Goal: Task Accomplishment & Management: Manage account settings

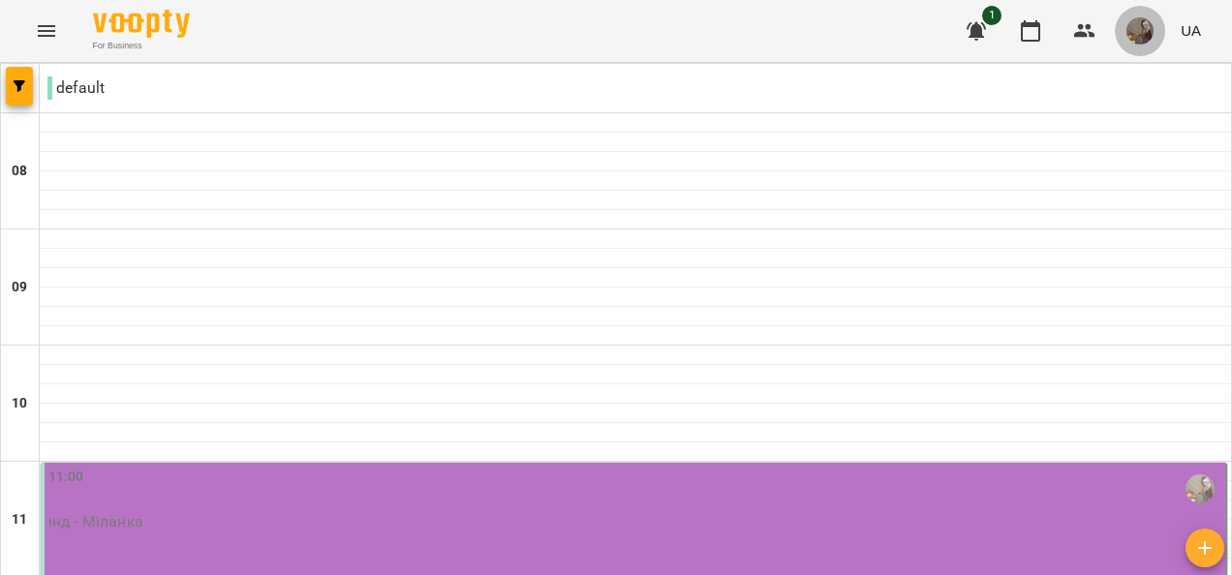
click at [1140, 33] on img "button" at bounding box center [1139, 30] width 27 height 27
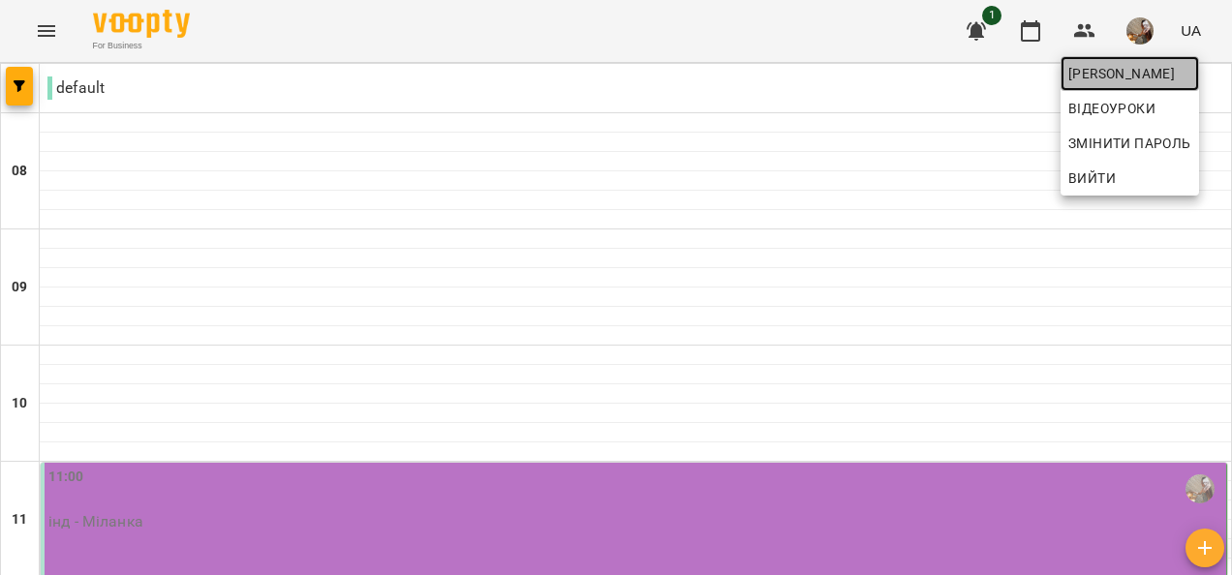
click at [1140, 69] on span "[PERSON_NAME]" at bounding box center [1129, 73] width 123 height 23
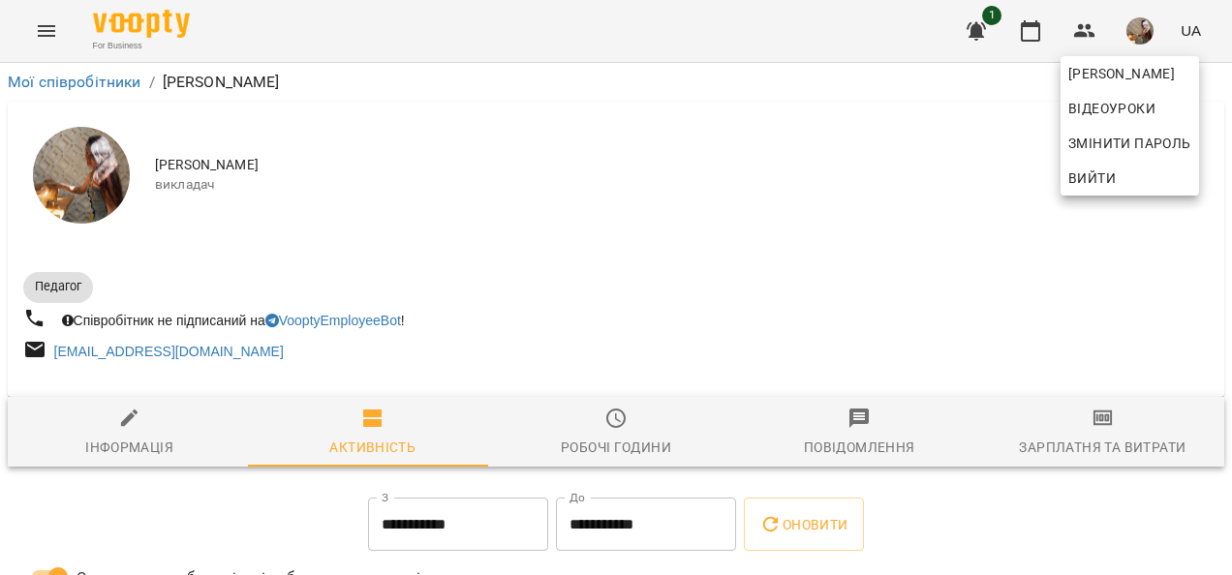
click at [620, 411] on div at bounding box center [616, 287] width 1232 height 575
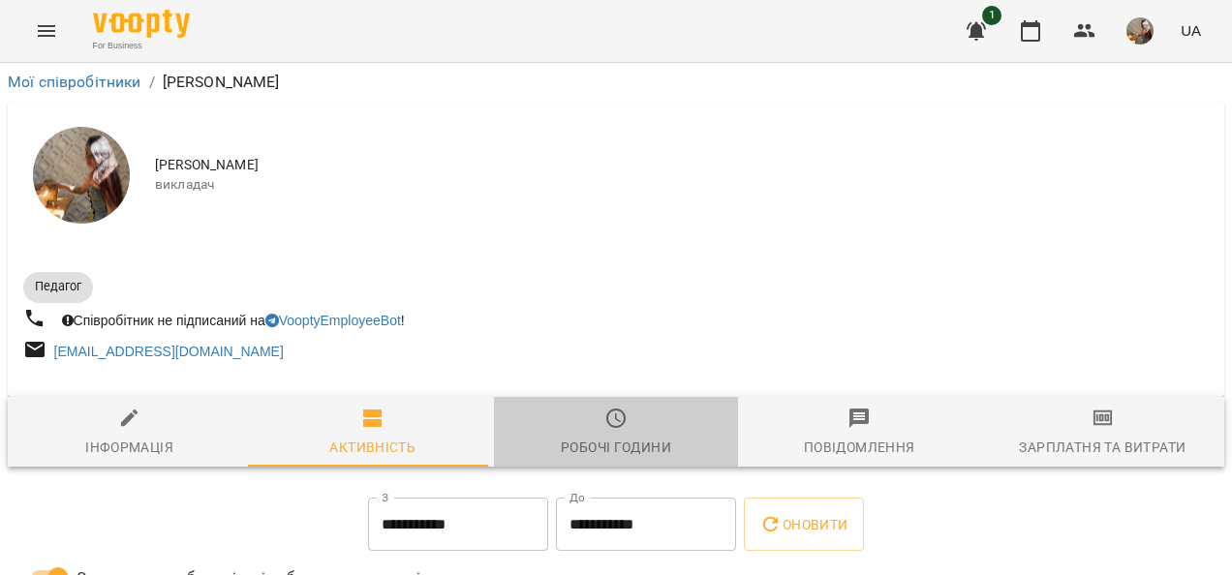
click at [622, 424] on span "Робочі години" at bounding box center [615, 433] width 220 height 52
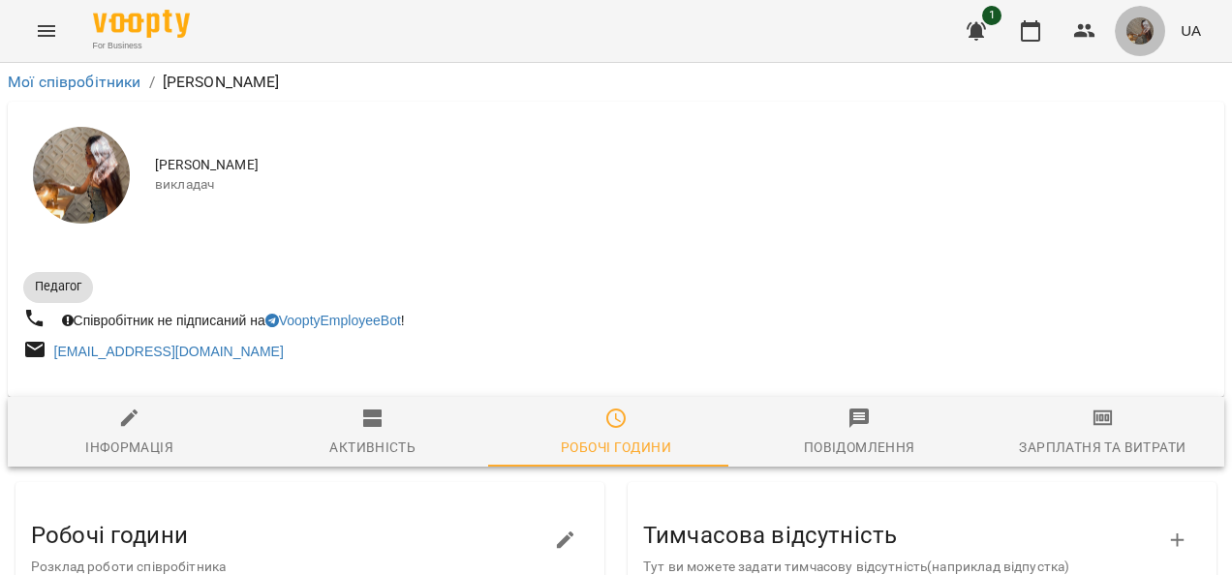
click at [1149, 25] on img "button" at bounding box center [1139, 30] width 27 height 27
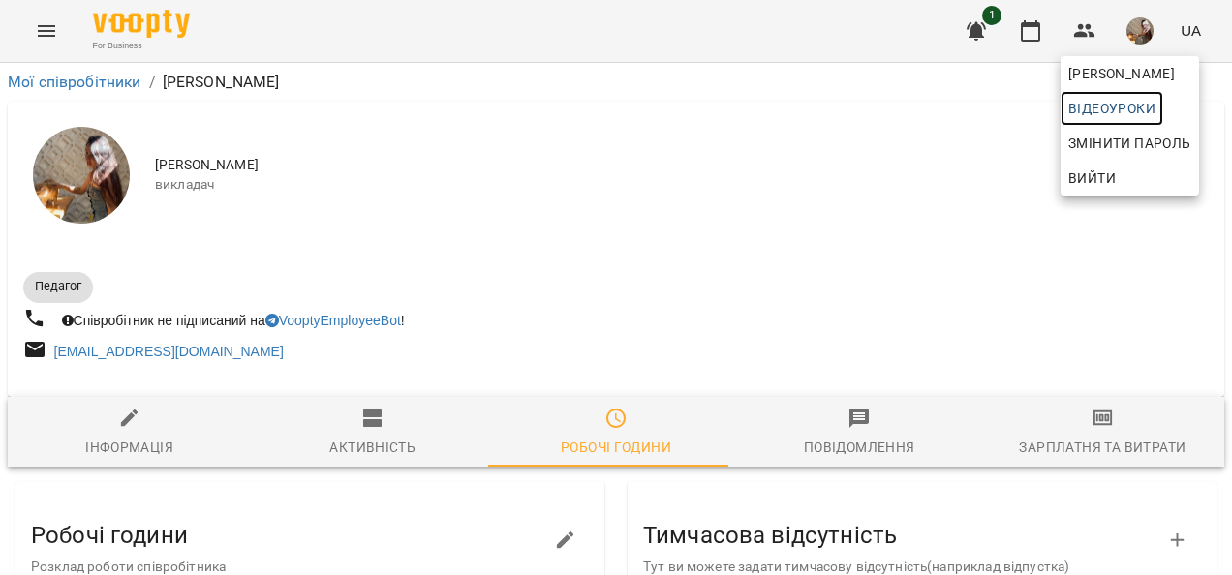
click at [1122, 104] on span "Відеоуроки" at bounding box center [1111, 108] width 87 height 23
click at [1017, 225] on div at bounding box center [616, 287] width 1232 height 575
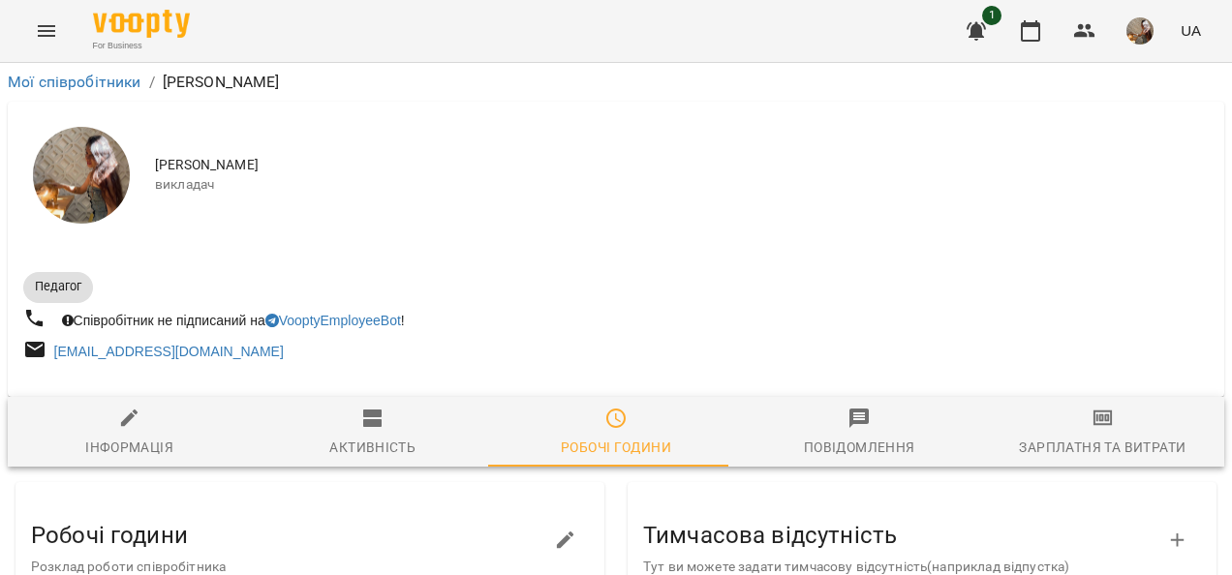
click at [55, 26] on icon "Menu" at bounding box center [46, 30] width 23 height 23
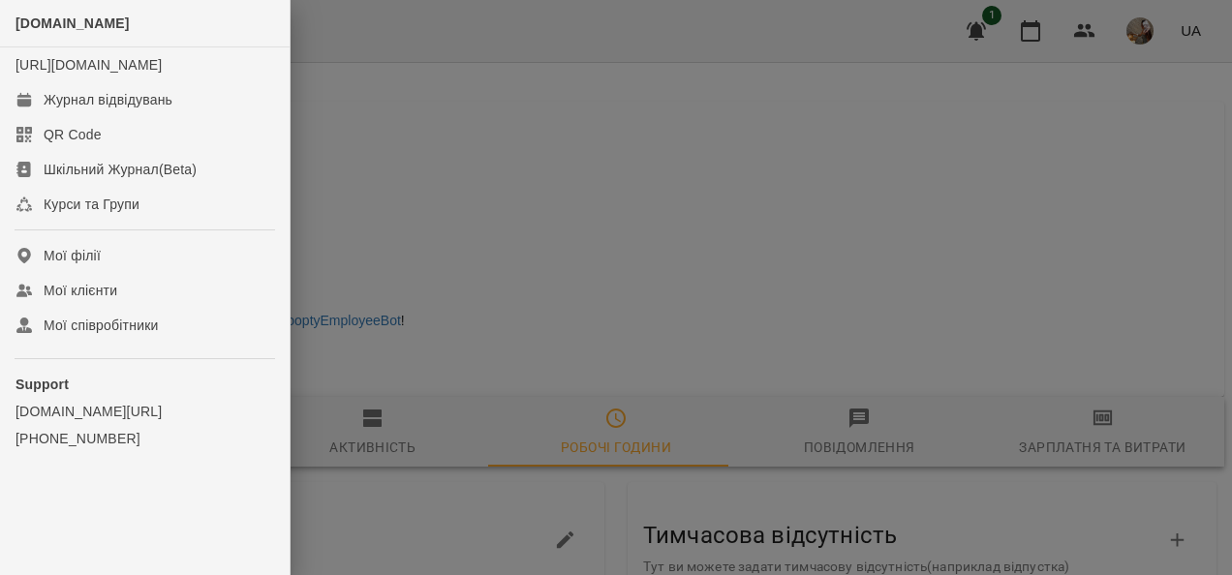
click at [329, 132] on div at bounding box center [616, 287] width 1232 height 575
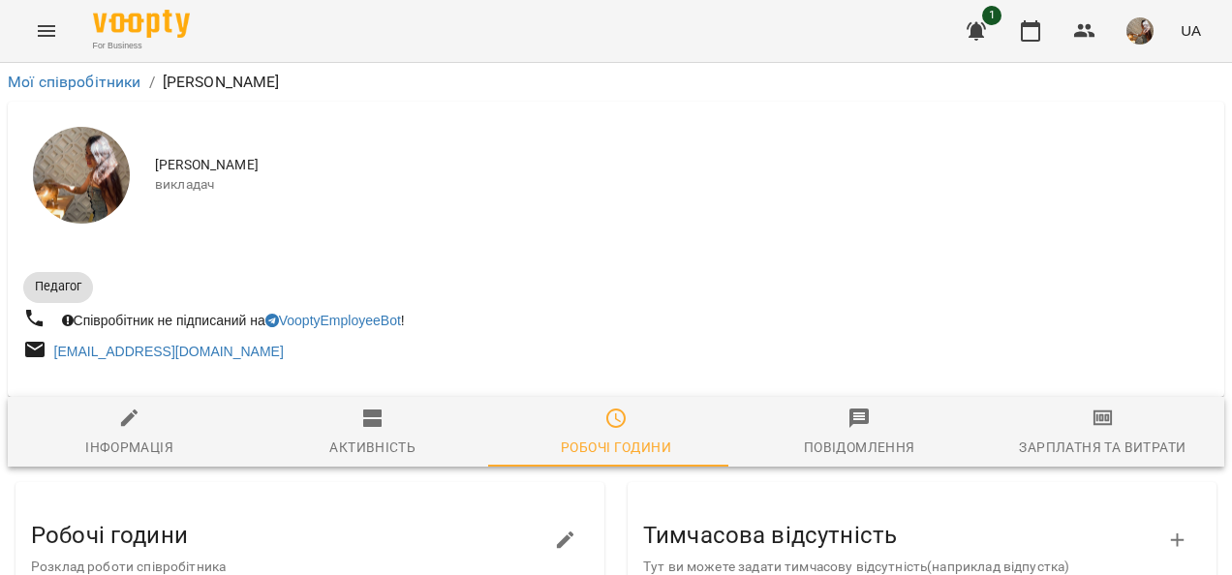
click at [97, 69] on div "Мої співробітники / Хадіжа [PERSON_NAME]" at bounding box center [616, 82] width 1224 height 31
click at [95, 74] on link "Мої співробітники" at bounding box center [75, 82] width 134 height 18
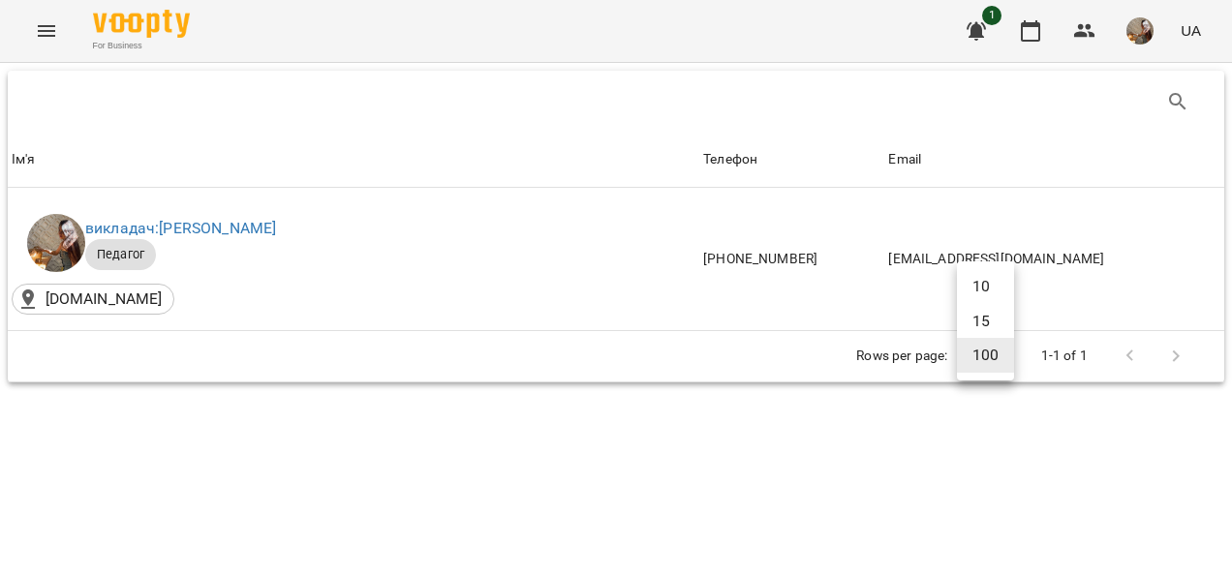
click at [997, 349] on body "For Business 1 UA Ім'я Телефон Email Ім'я викладач: Хадіжа [PERSON_NAME] Педаго…" at bounding box center [616, 230] width 1232 height 460
click at [980, 401] on div at bounding box center [616, 287] width 1232 height 575
click at [44, 27] on icon "Menu" at bounding box center [46, 31] width 17 height 12
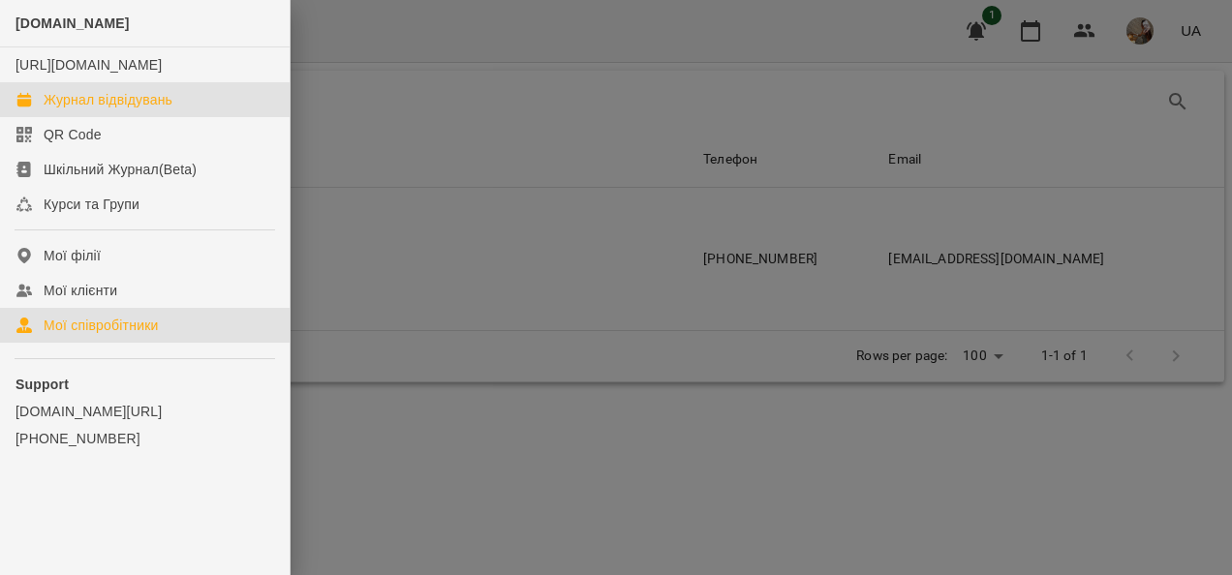
click at [108, 109] on div "Журнал відвідувань" at bounding box center [108, 99] width 129 height 19
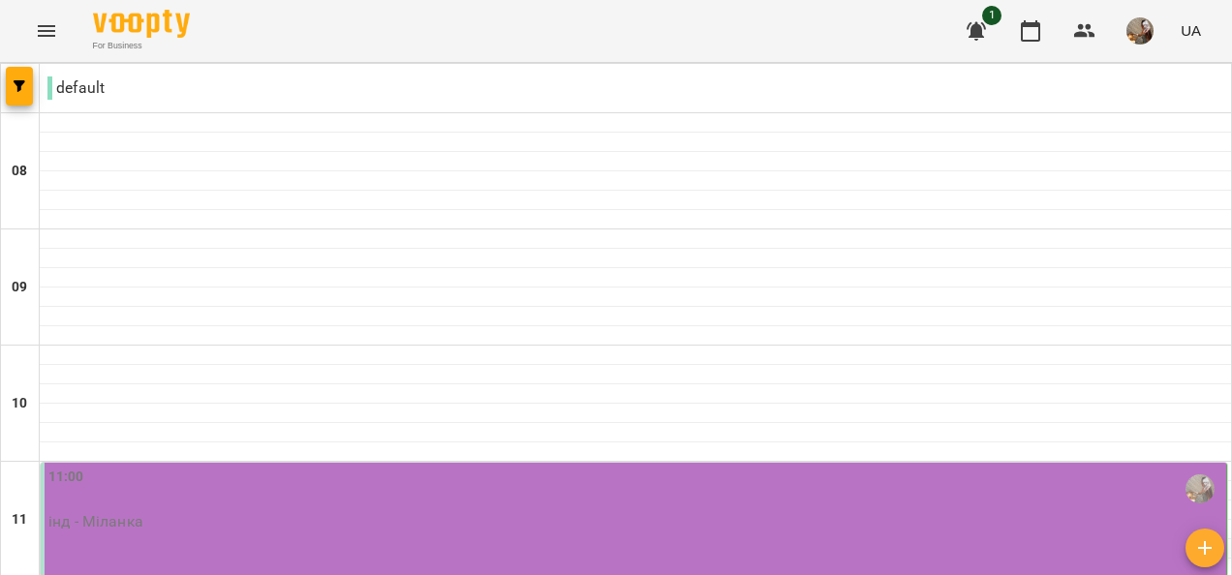
scroll to position [775, 0]
type input "**********"
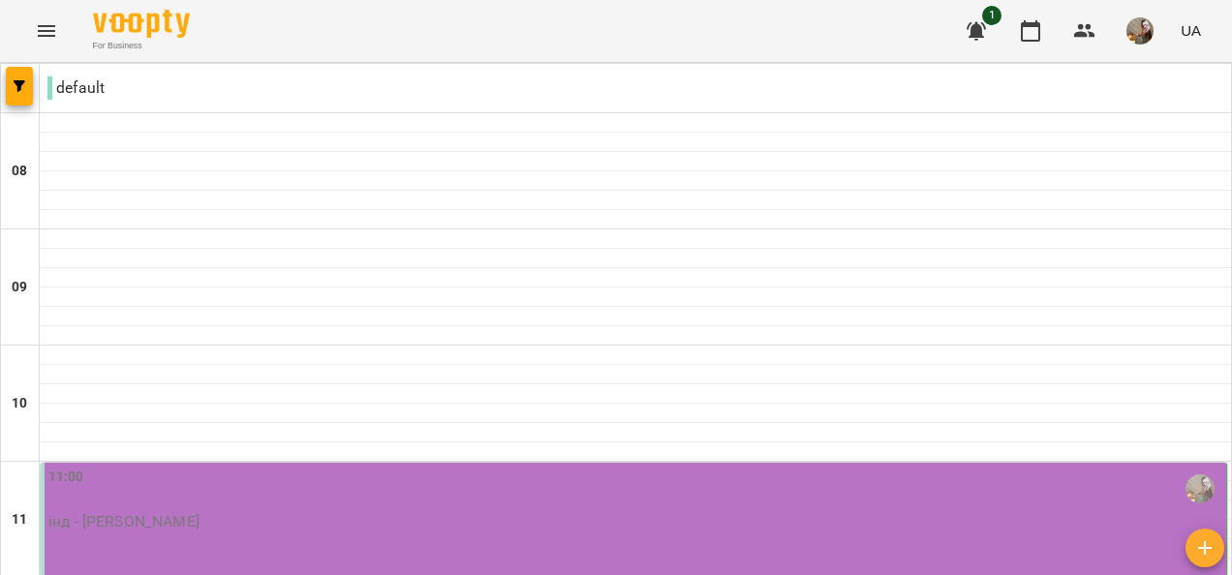
scroll to position [290, 0]
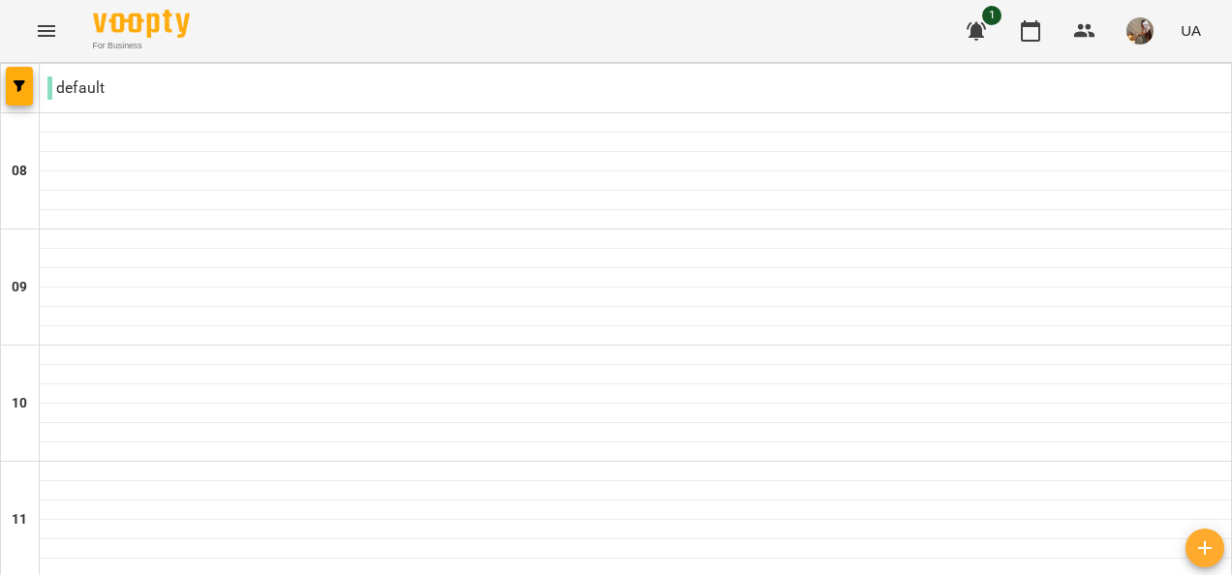
scroll to position [1293, 0]
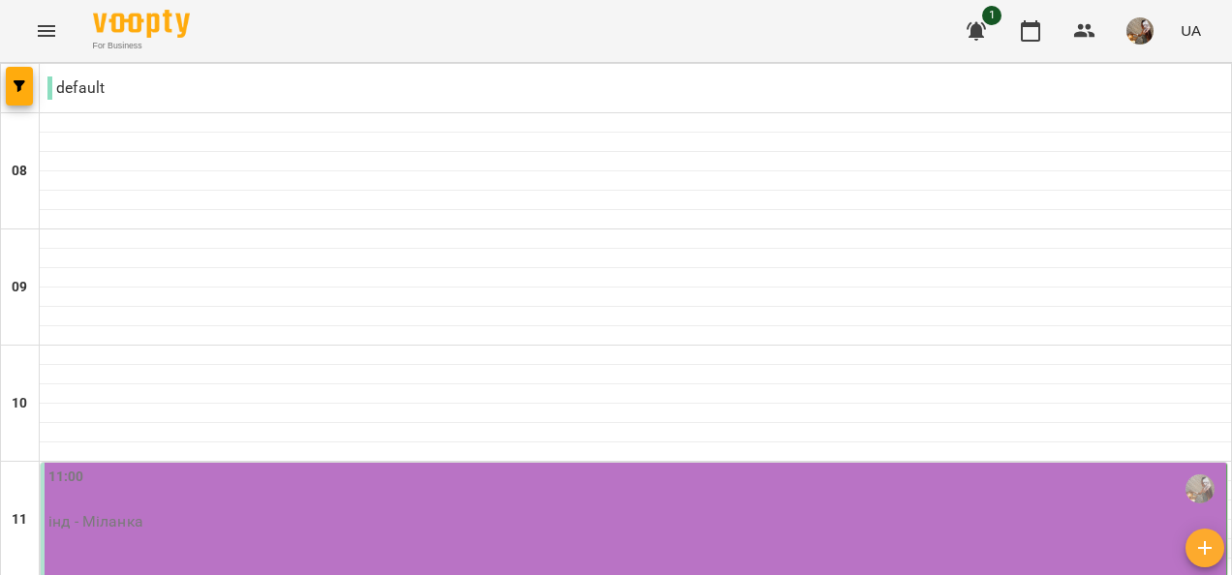
scroll to position [484, 0]
type input "**********"
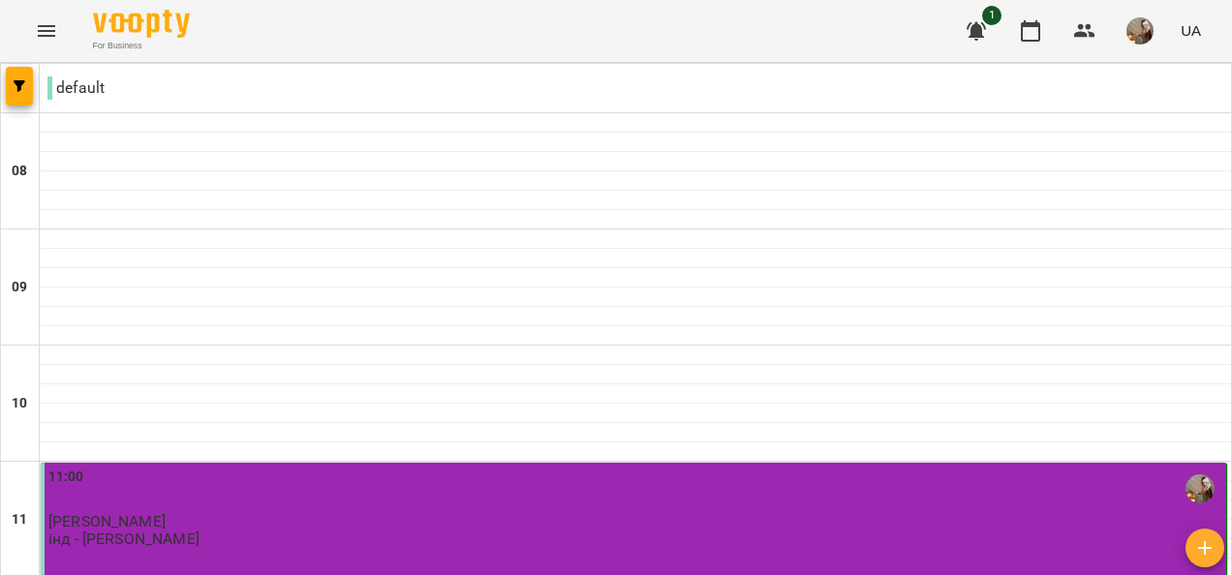
scroll to position [387, 0]
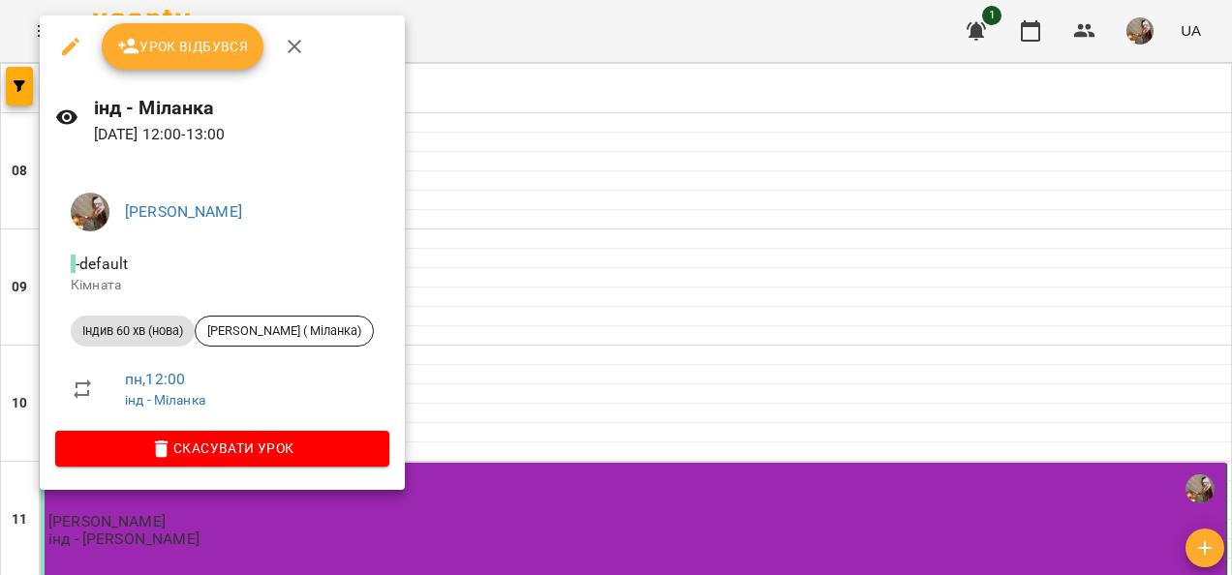
click at [216, 54] on span "Урок відбувся" at bounding box center [183, 46] width 132 height 23
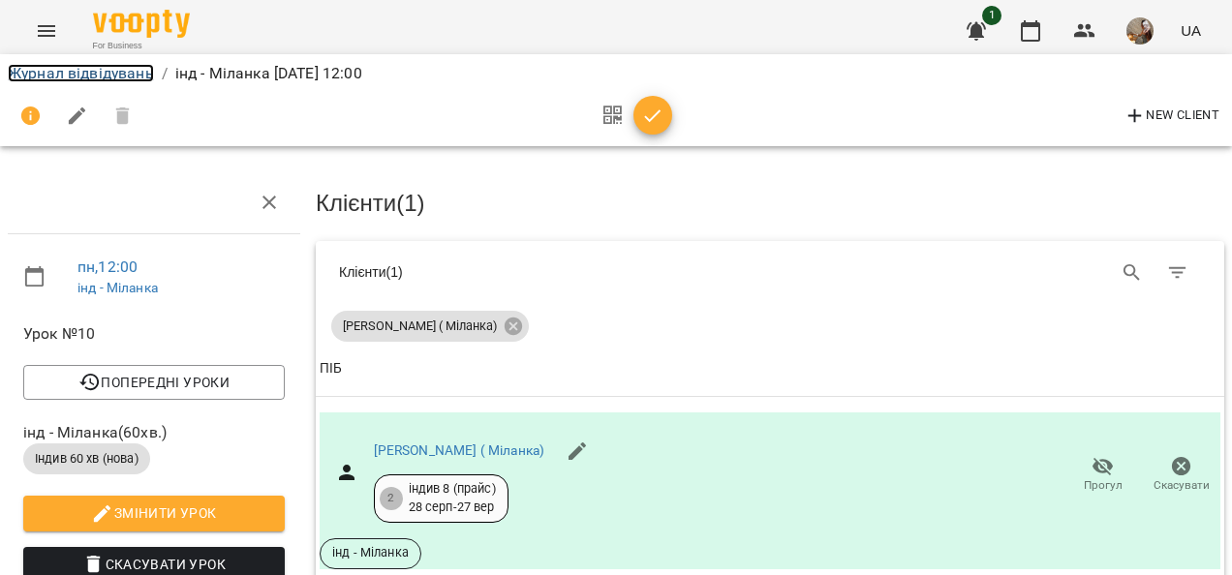
click at [136, 67] on link "Журнал відвідувань" at bounding box center [81, 73] width 146 height 18
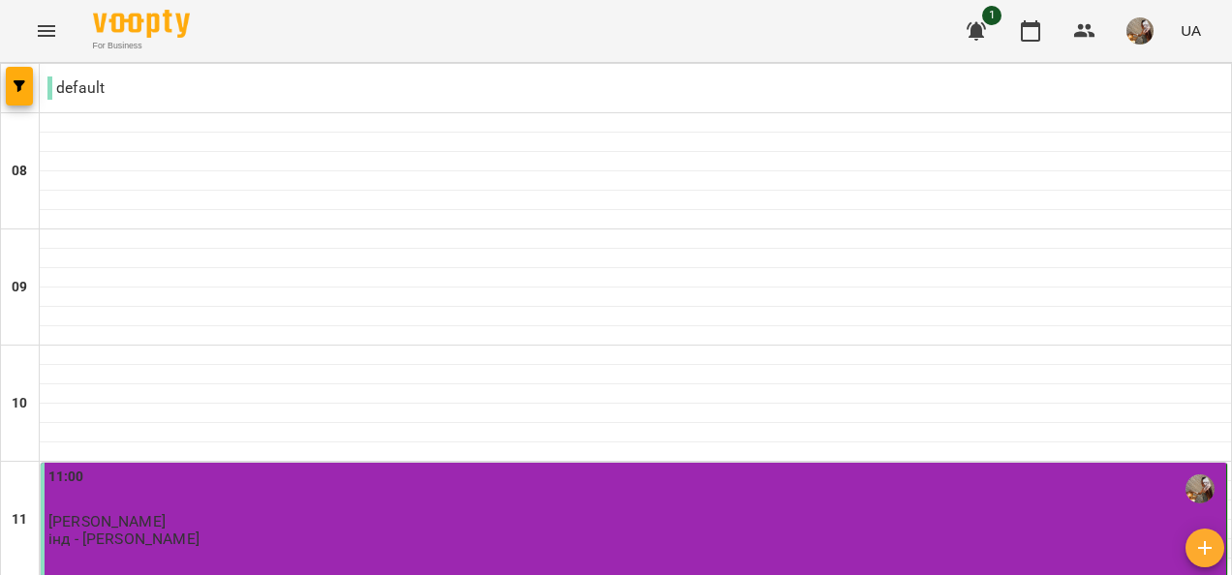
scroll to position [581, 0]
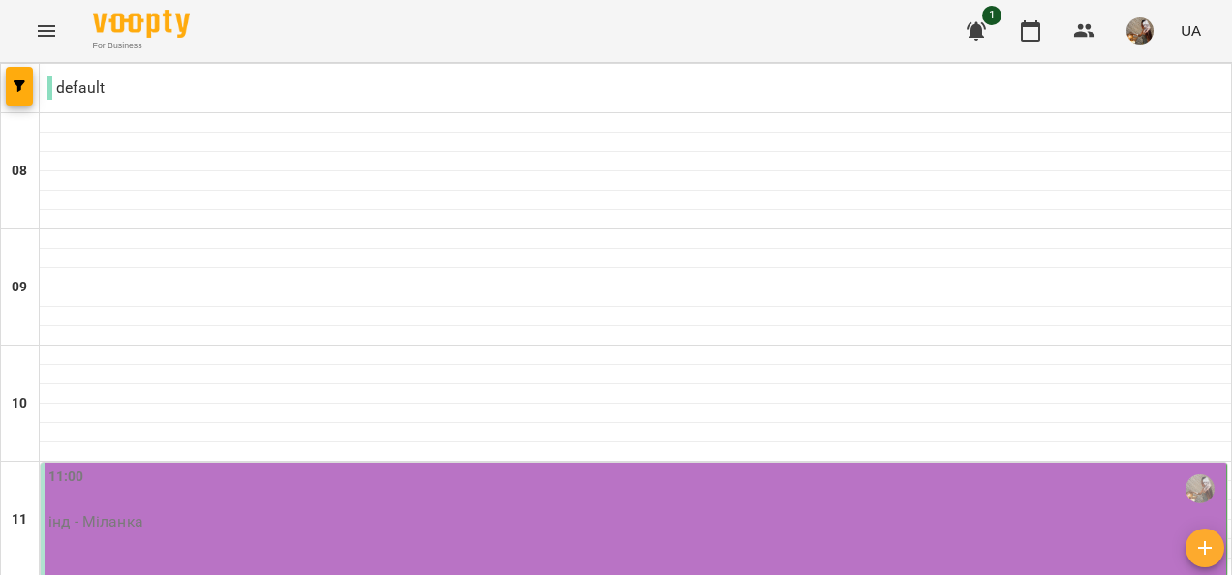
scroll to position [387, 0]
click at [167, 467] on div "11:00 інд - Міланка" at bounding box center [634, 499] width 1173 height 64
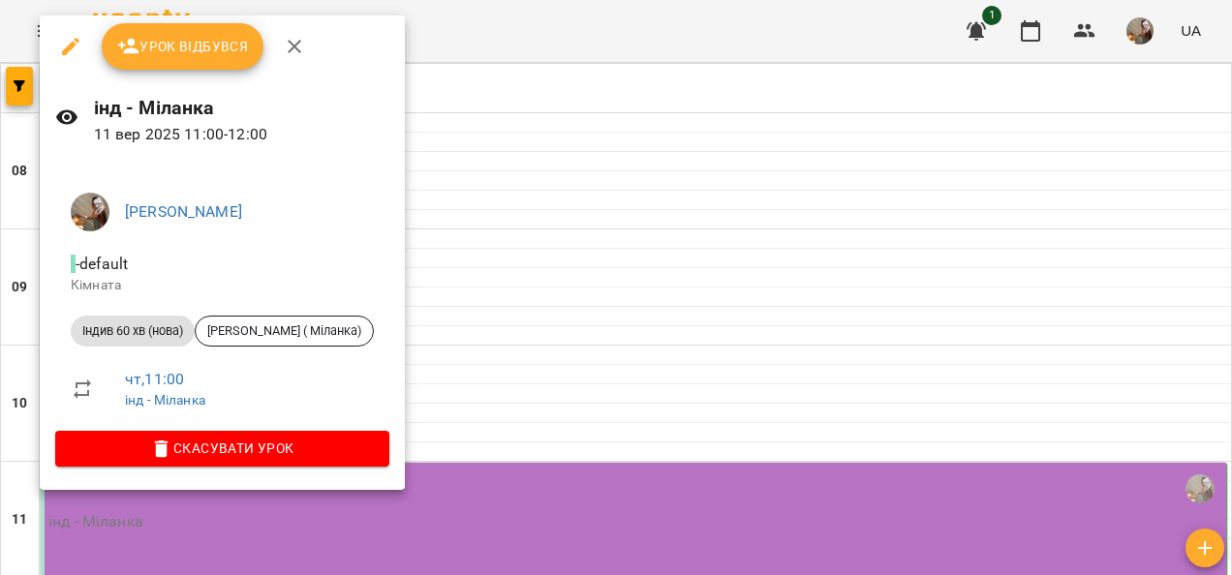
click at [213, 47] on span "Урок відбувся" at bounding box center [183, 46] width 132 height 23
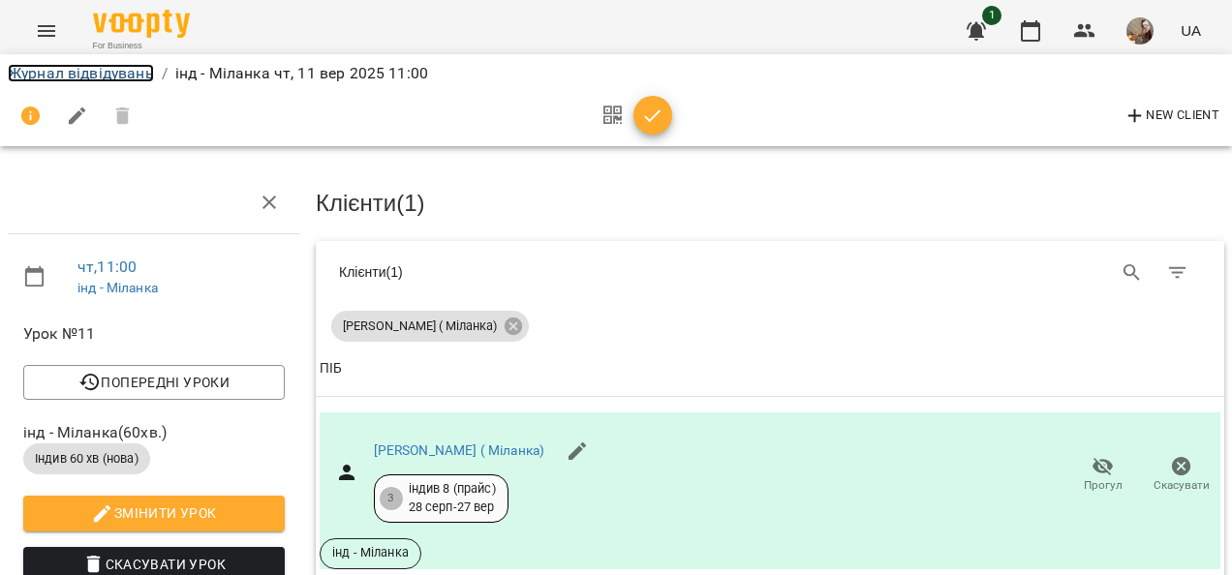
click at [143, 70] on link "Журнал відвідувань" at bounding box center [81, 73] width 146 height 18
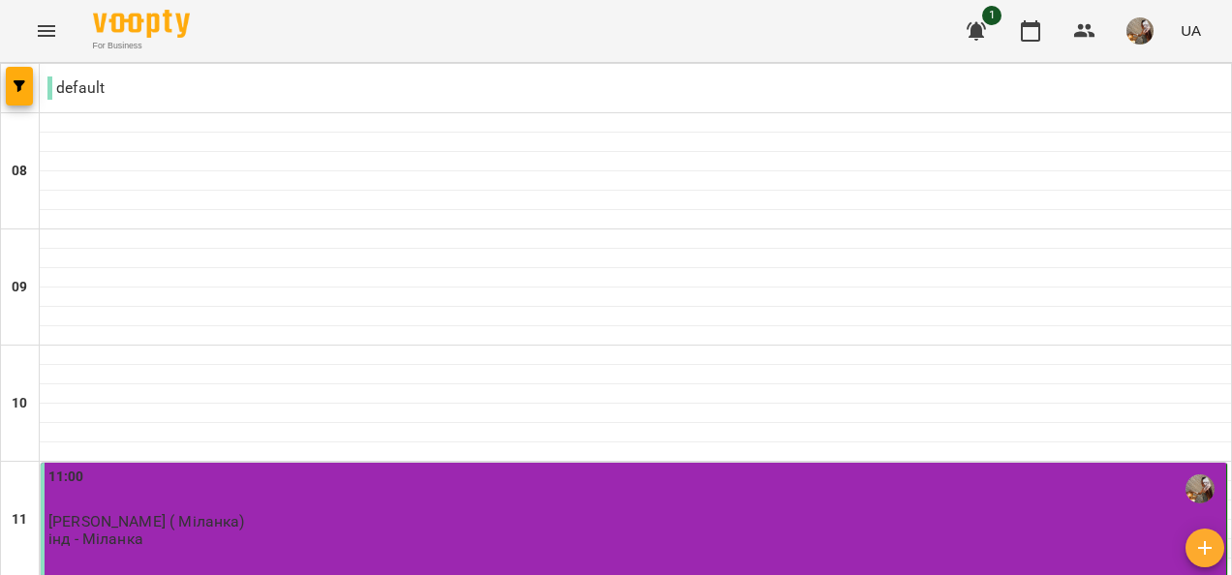
scroll to position [387, 0]
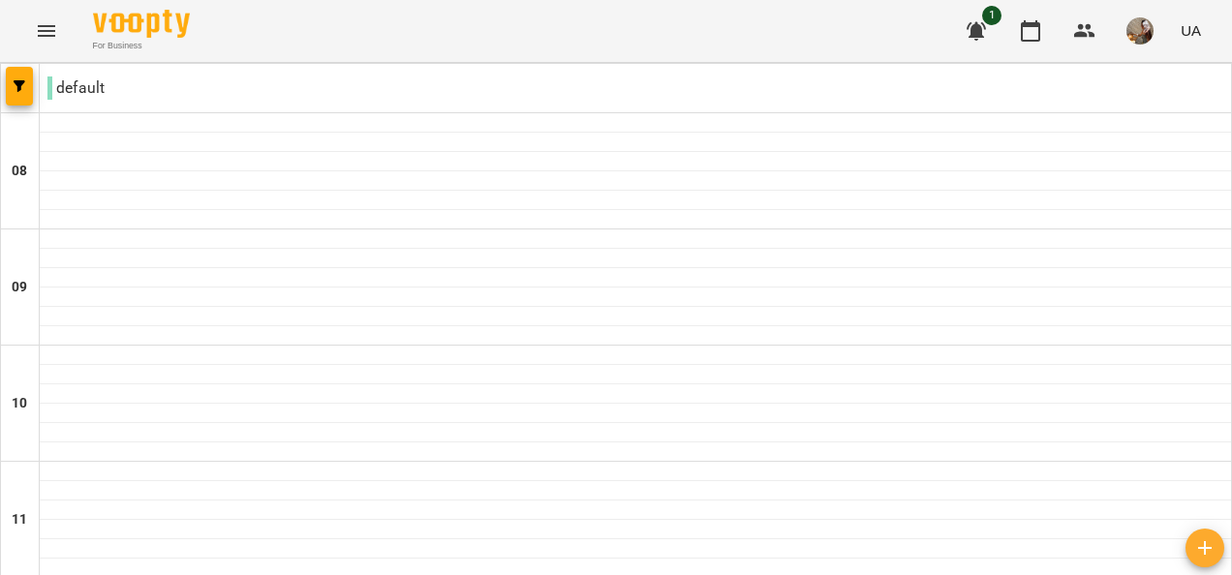
scroll to position [1293, 0]
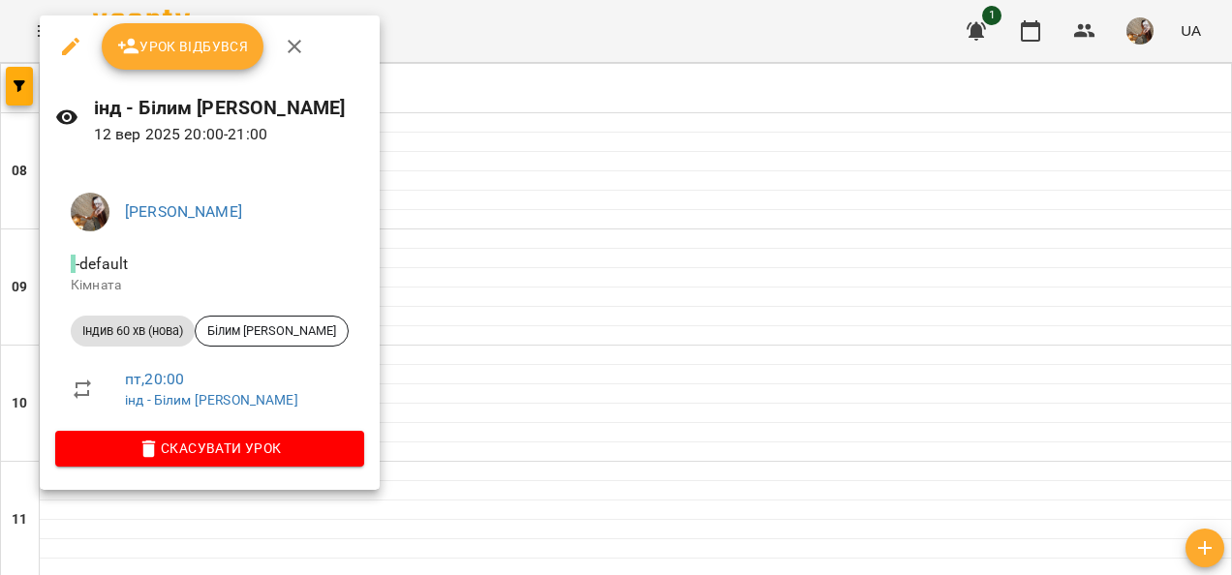
click at [192, 37] on span "Урок відбувся" at bounding box center [183, 46] width 132 height 23
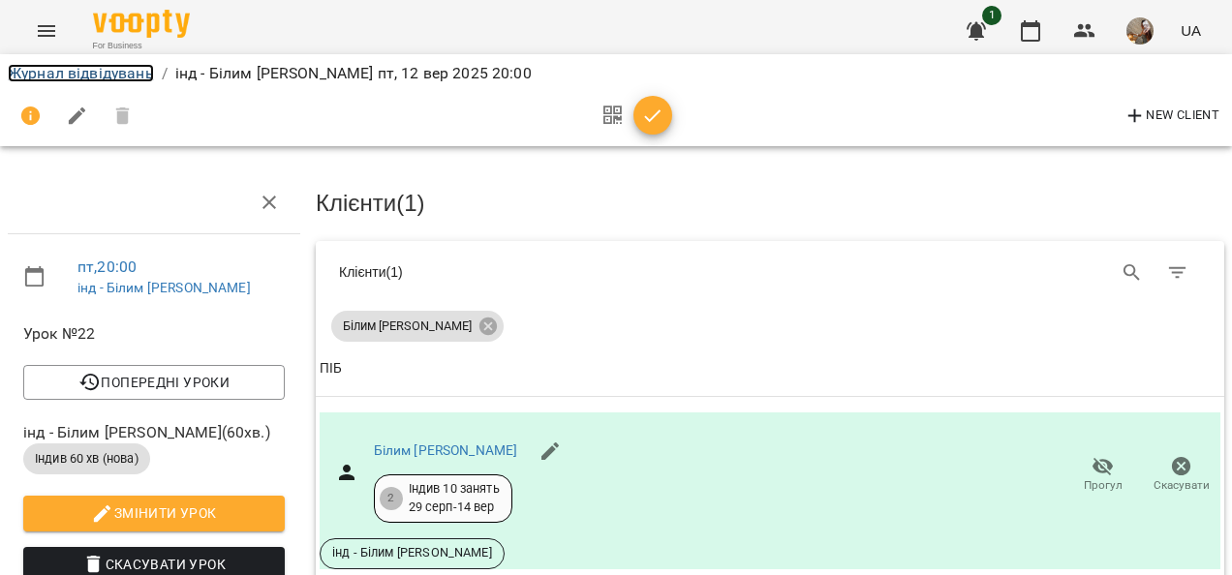
click at [129, 78] on link "Журнал відвідувань" at bounding box center [81, 73] width 146 height 18
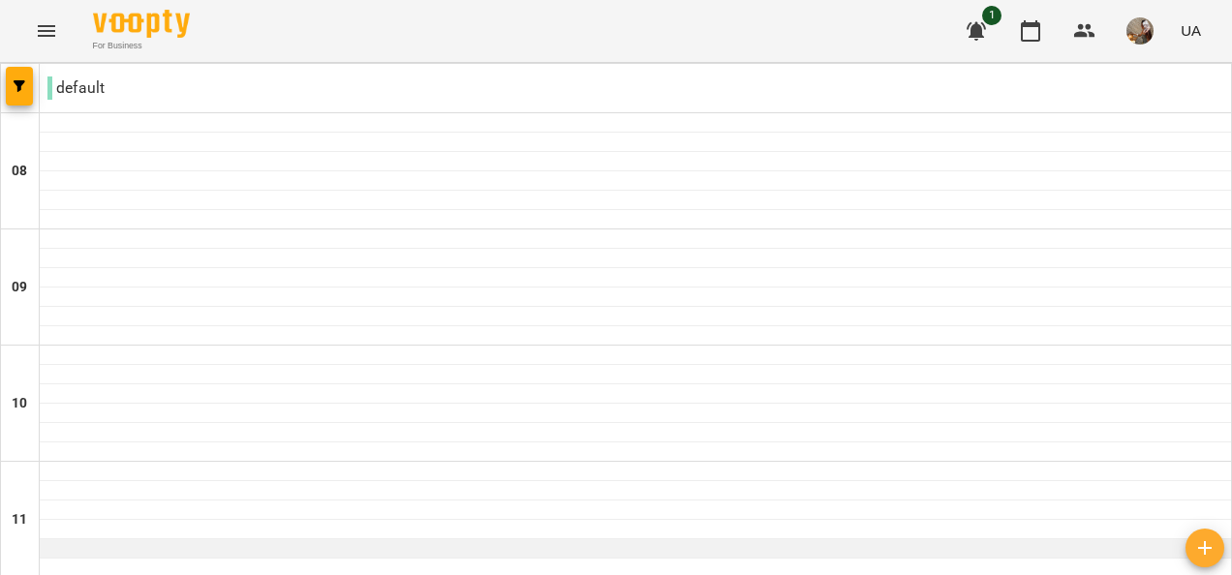
scroll to position [1293, 0]
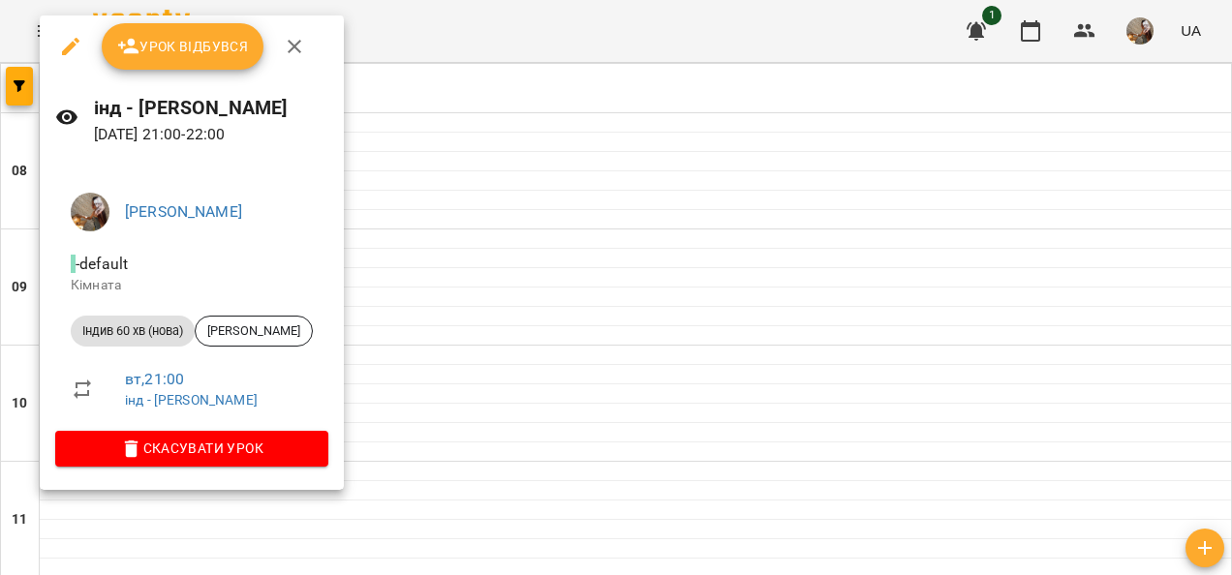
click at [182, 46] on span "Урок відбувся" at bounding box center [183, 46] width 132 height 23
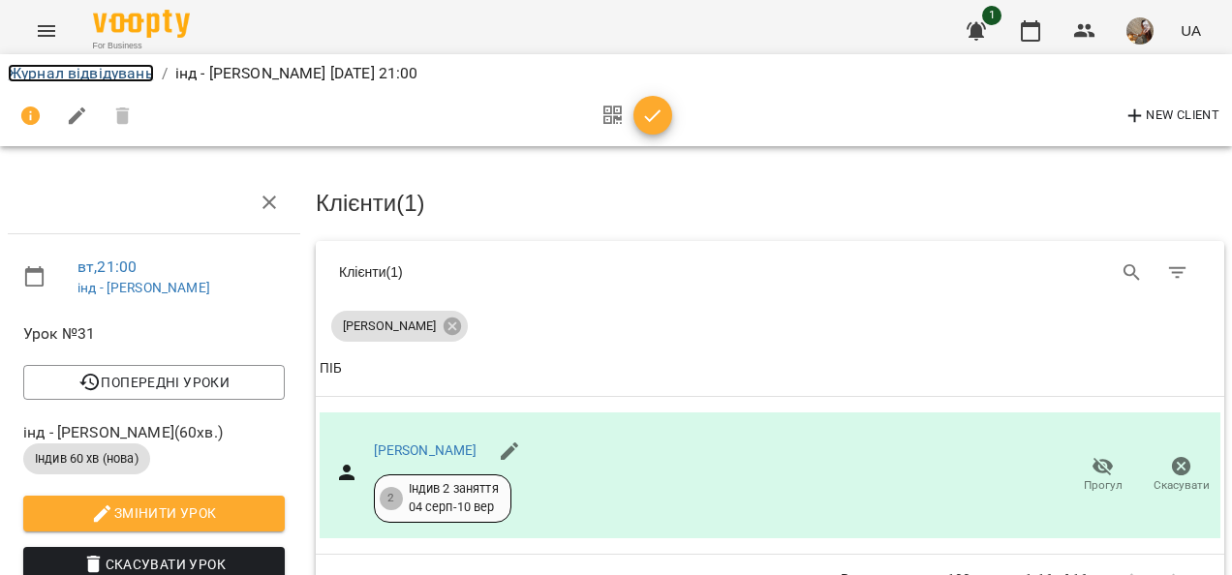
click at [134, 76] on link "Журнал відвідувань" at bounding box center [81, 73] width 146 height 18
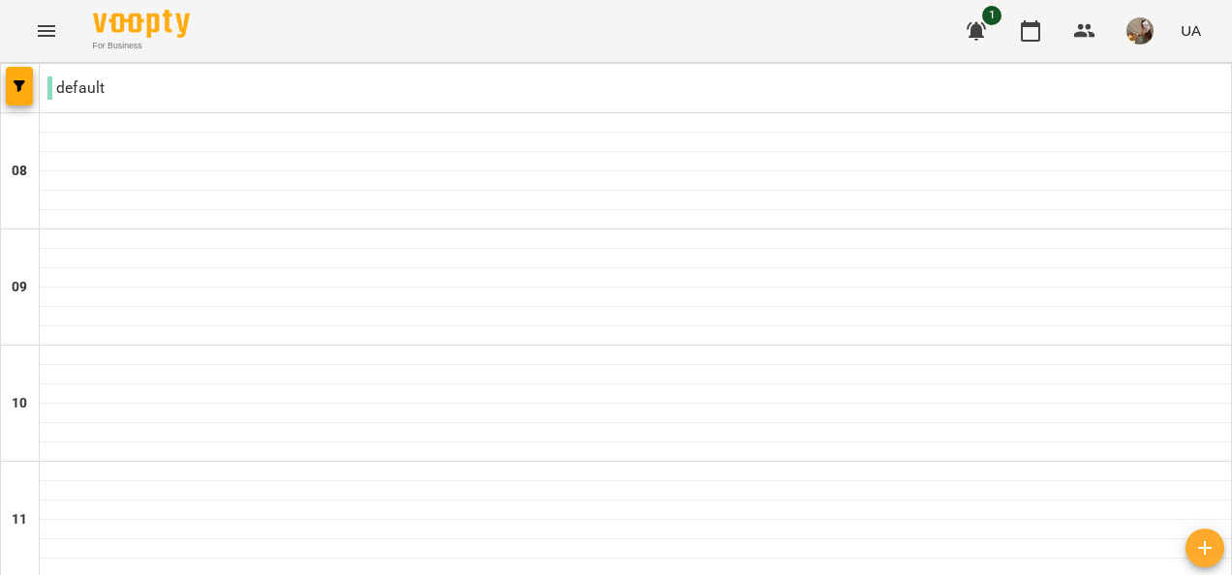
scroll to position [1293, 0]
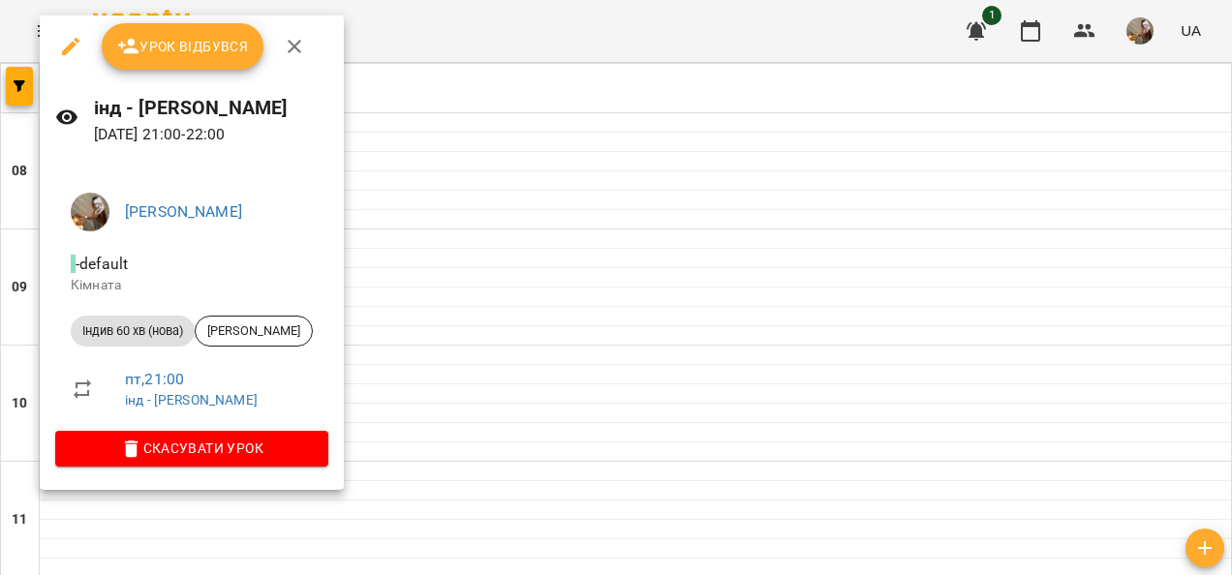
click at [189, 55] on span "Урок відбувся" at bounding box center [183, 46] width 132 height 23
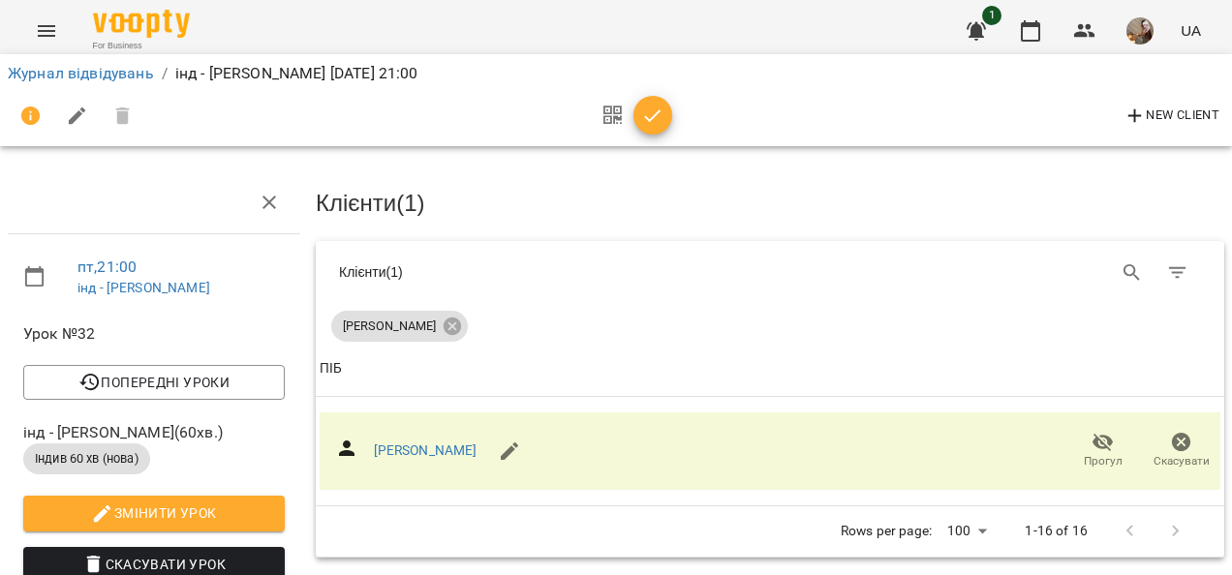
click at [115, 62] on li "Журнал відвідувань" at bounding box center [81, 73] width 146 height 23
click at [119, 72] on link "Журнал відвідувань" at bounding box center [81, 73] width 146 height 18
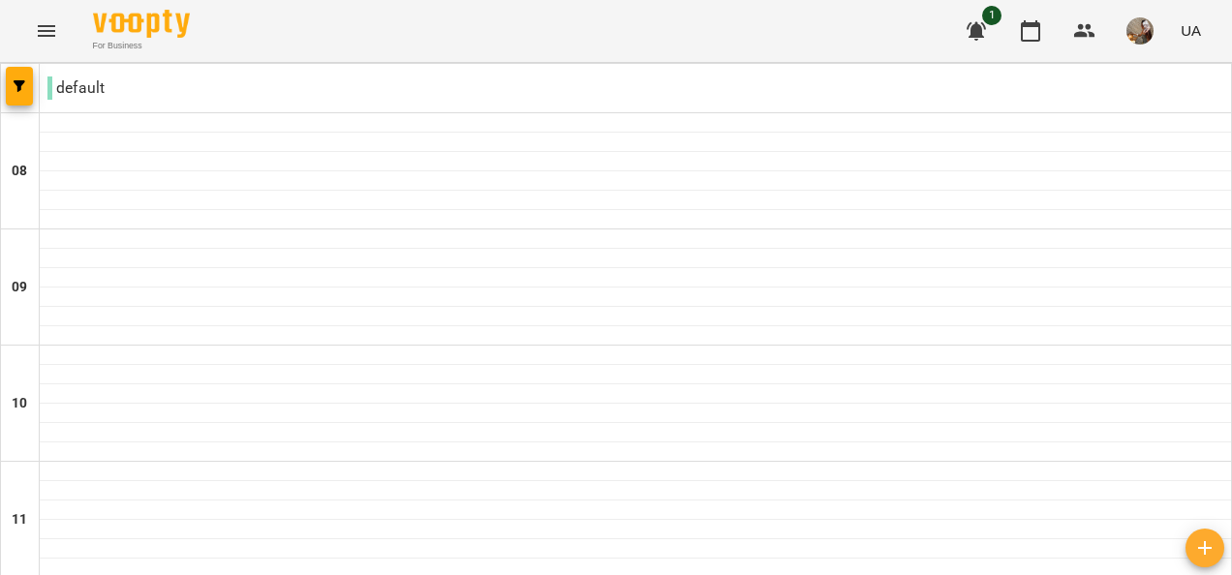
scroll to position [1293, 0]
type input "**********"
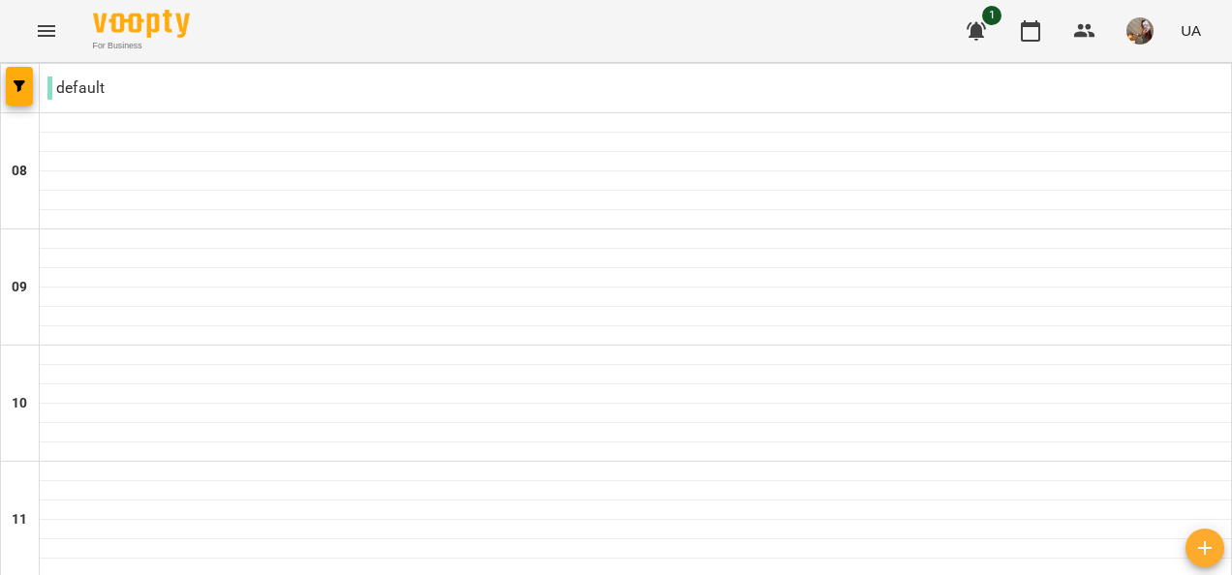
type input "**********"
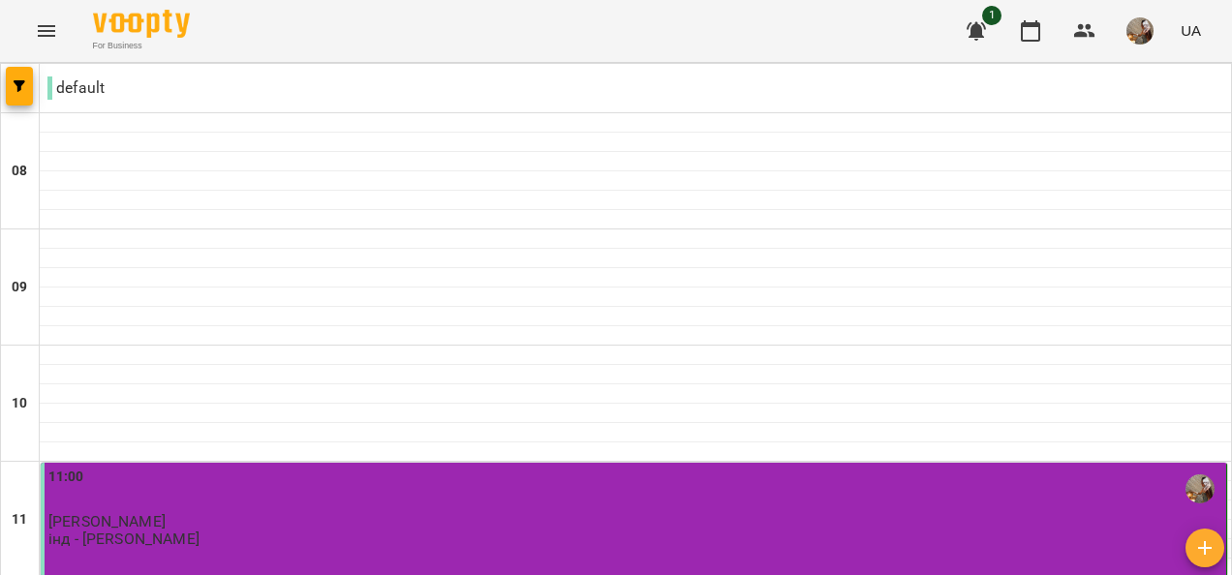
drag, startPoint x: 443, startPoint y: 451, endPoint x: 396, endPoint y: 467, distance: 49.9
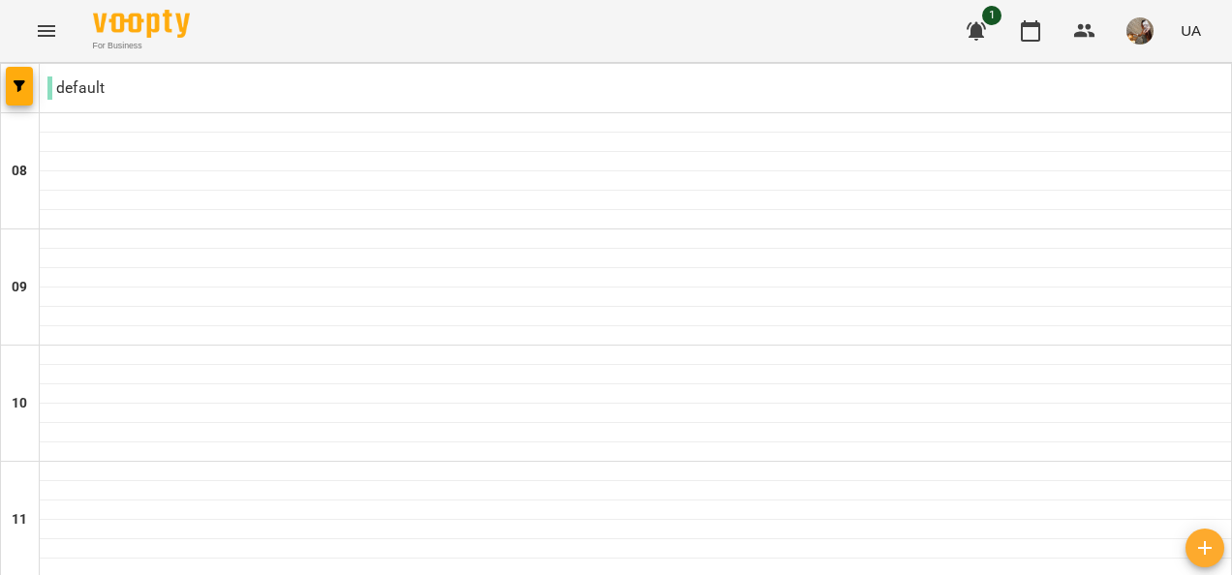
scroll to position [1259, 0]
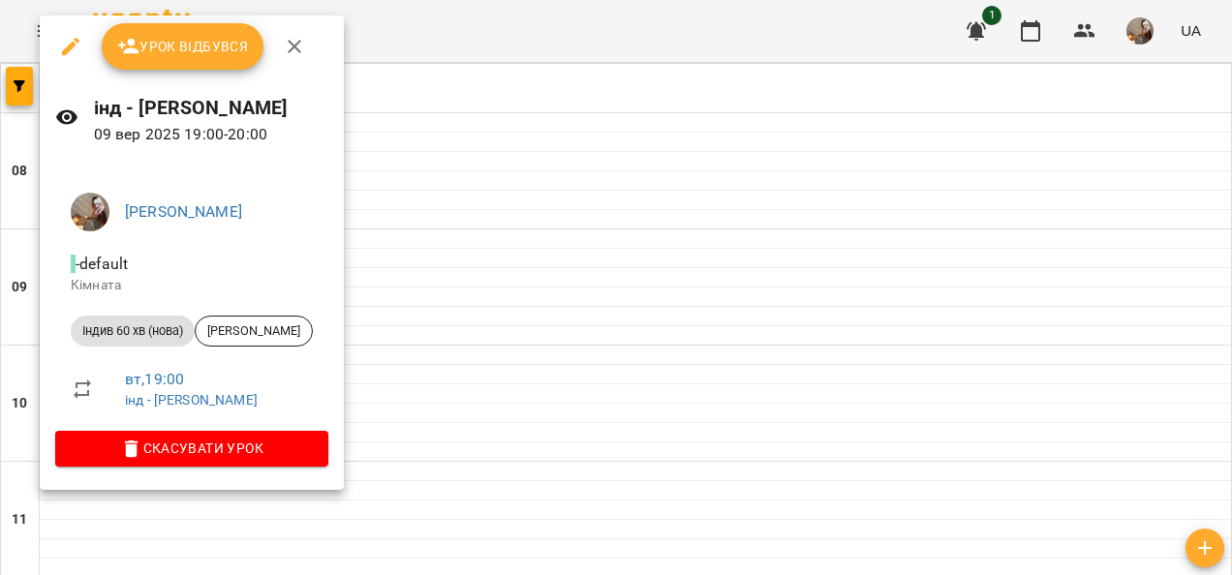
click at [199, 43] on span "Урок відбувся" at bounding box center [183, 46] width 132 height 23
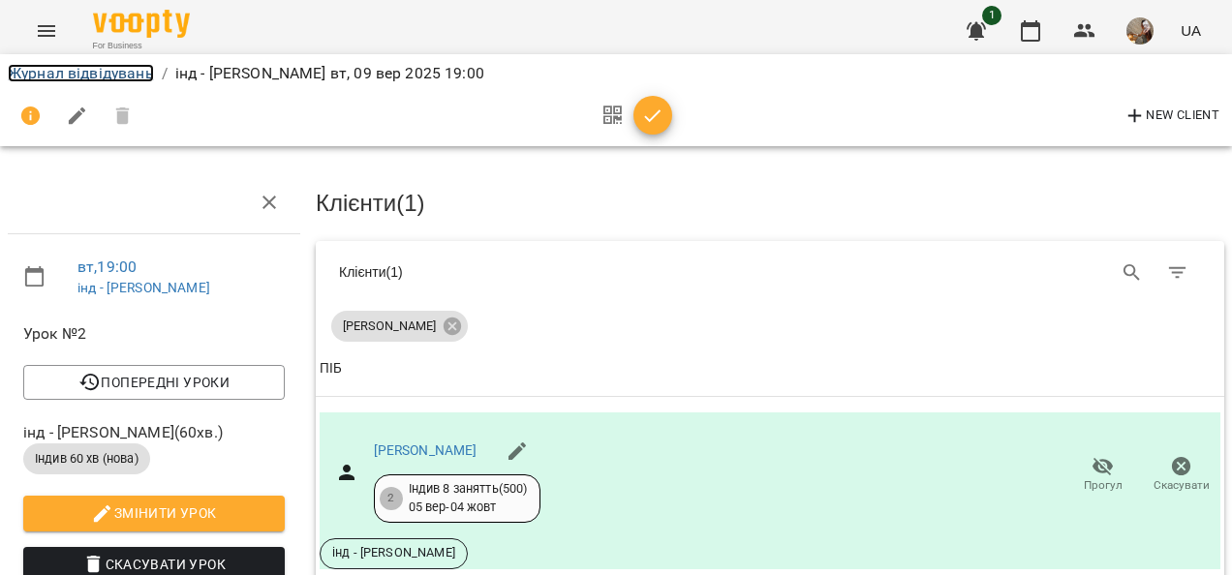
click at [108, 75] on link "Журнал відвідувань" at bounding box center [81, 73] width 146 height 18
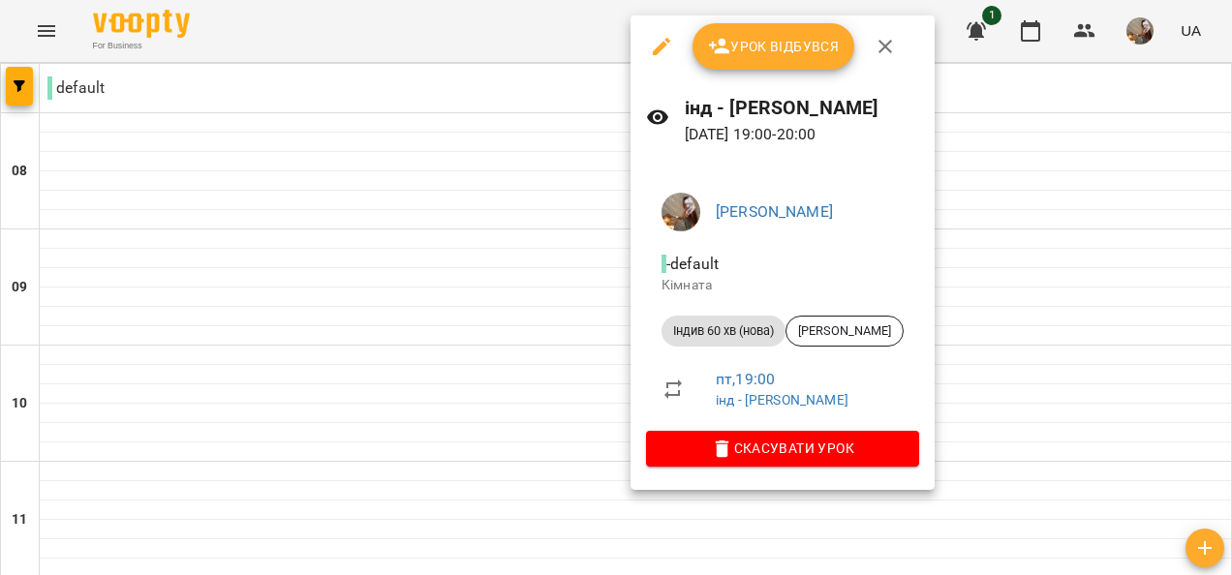
click at [765, 43] on span "Урок відбувся" at bounding box center [774, 46] width 132 height 23
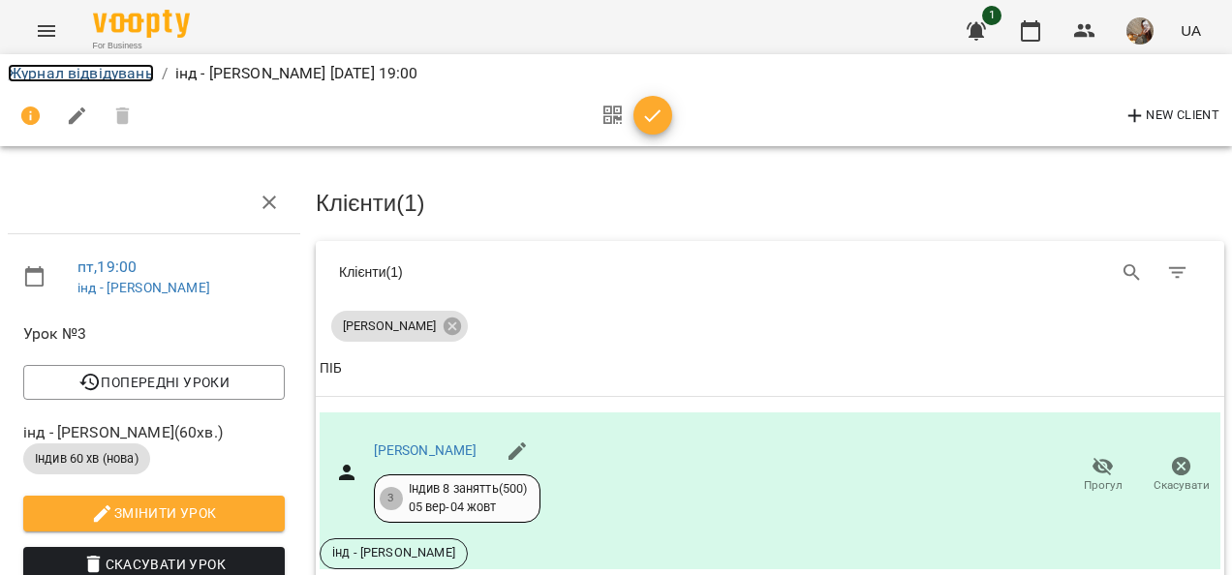
click at [142, 64] on link "Журнал відвідувань" at bounding box center [81, 73] width 146 height 18
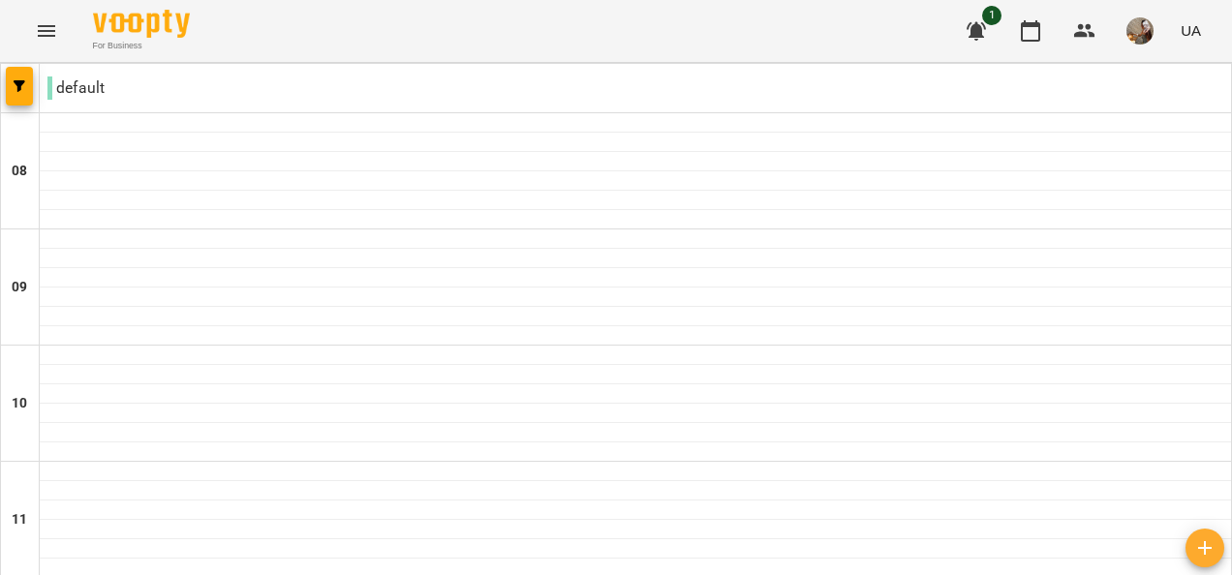
scroll to position [1293, 0]
type input "**********"
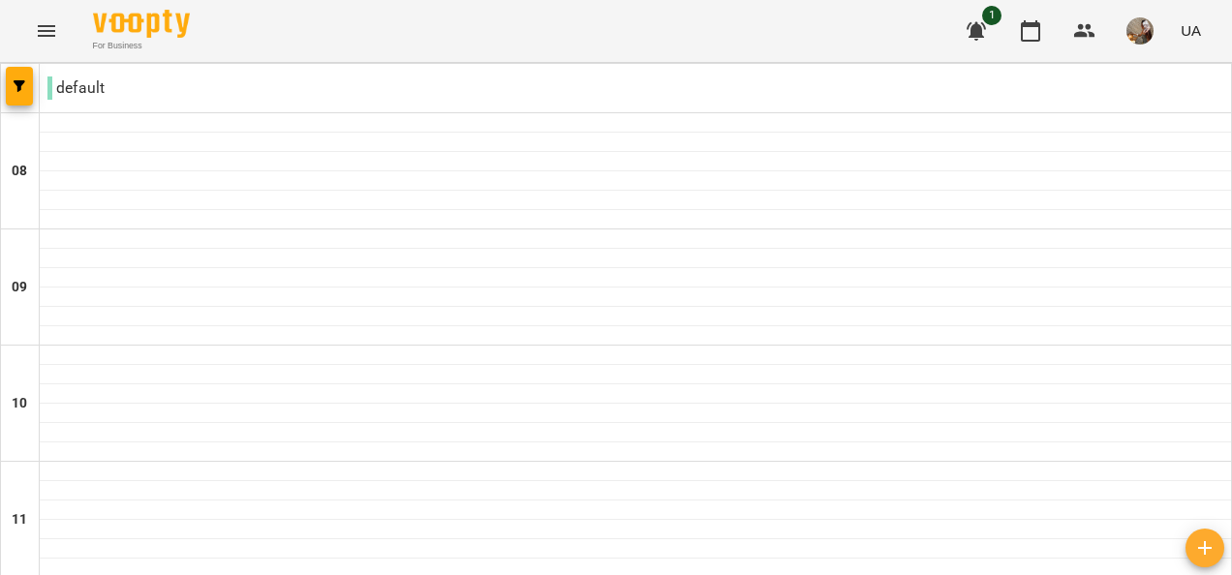
type input "**********"
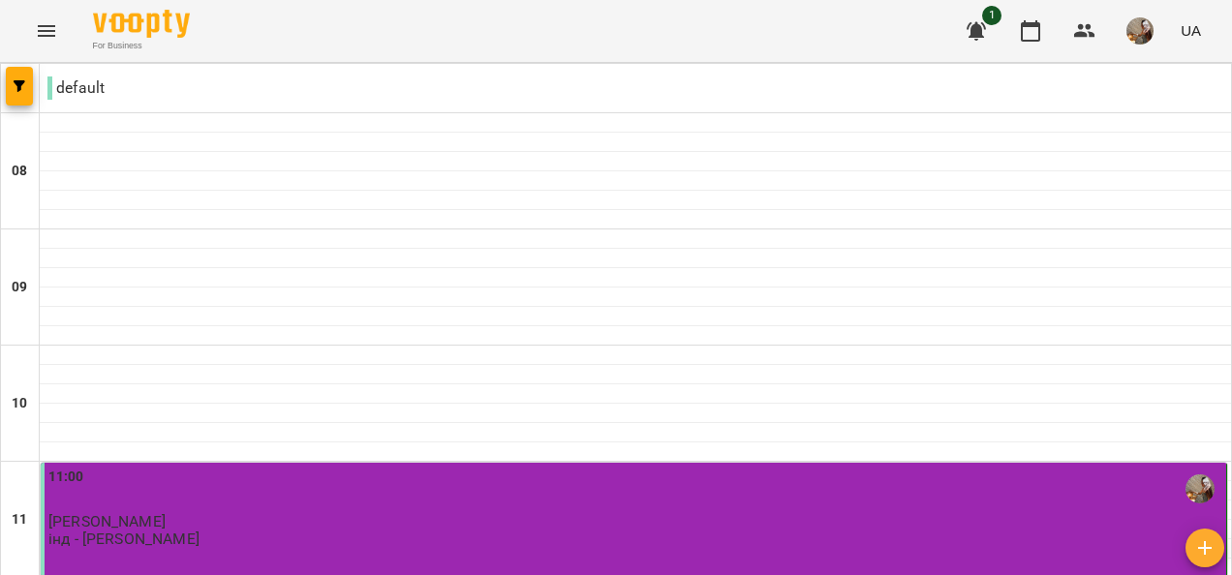
scroll to position [484, 0]
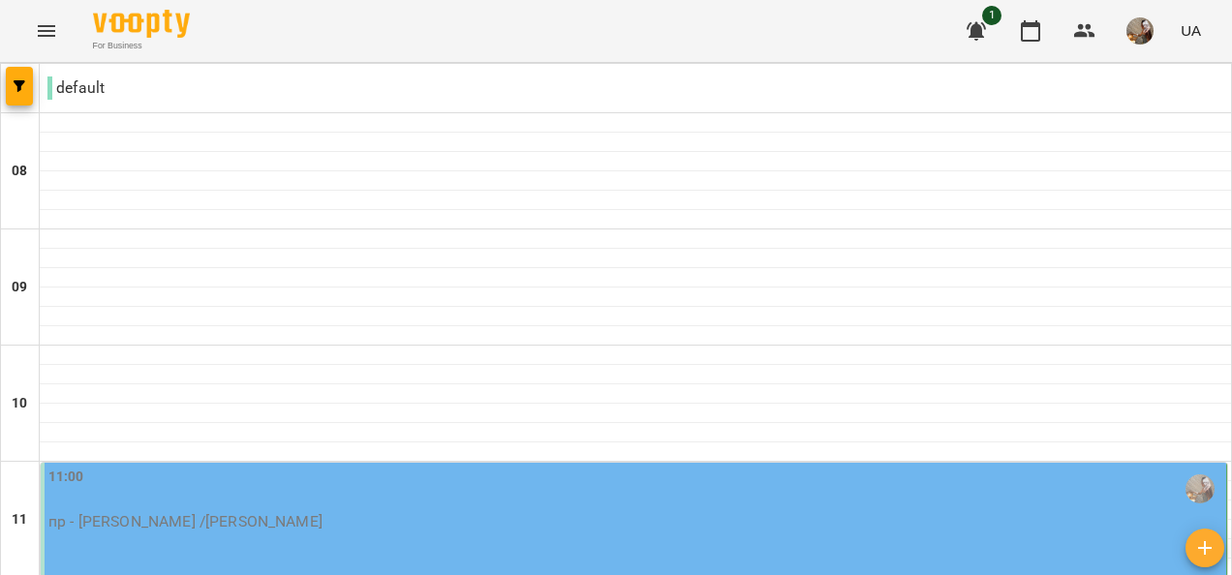
scroll to position [1293, 0]
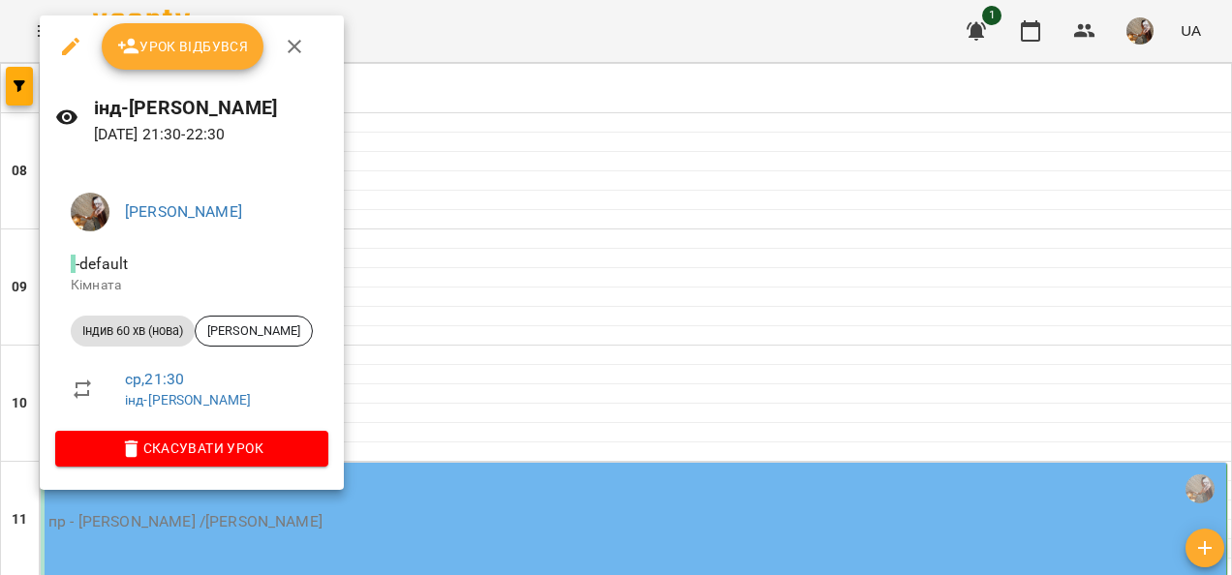
click at [218, 58] on button "Урок відбувся" at bounding box center [183, 46] width 163 height 46
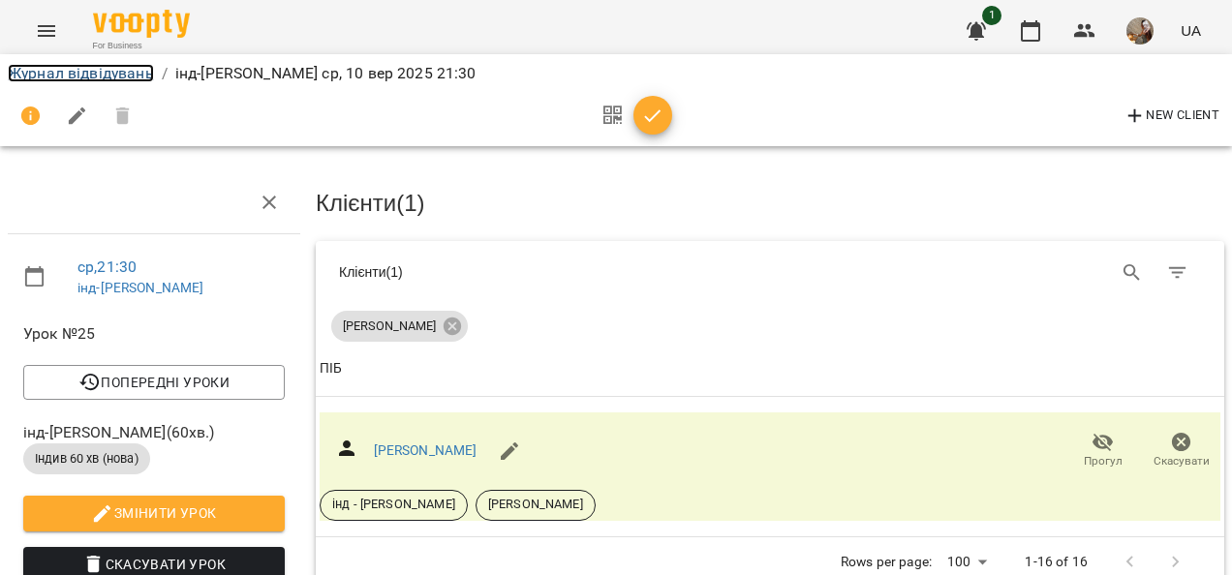
click at [83, 79] on link "Журнал відвідувань" at bounding box center [81, 73] width 146 height 18
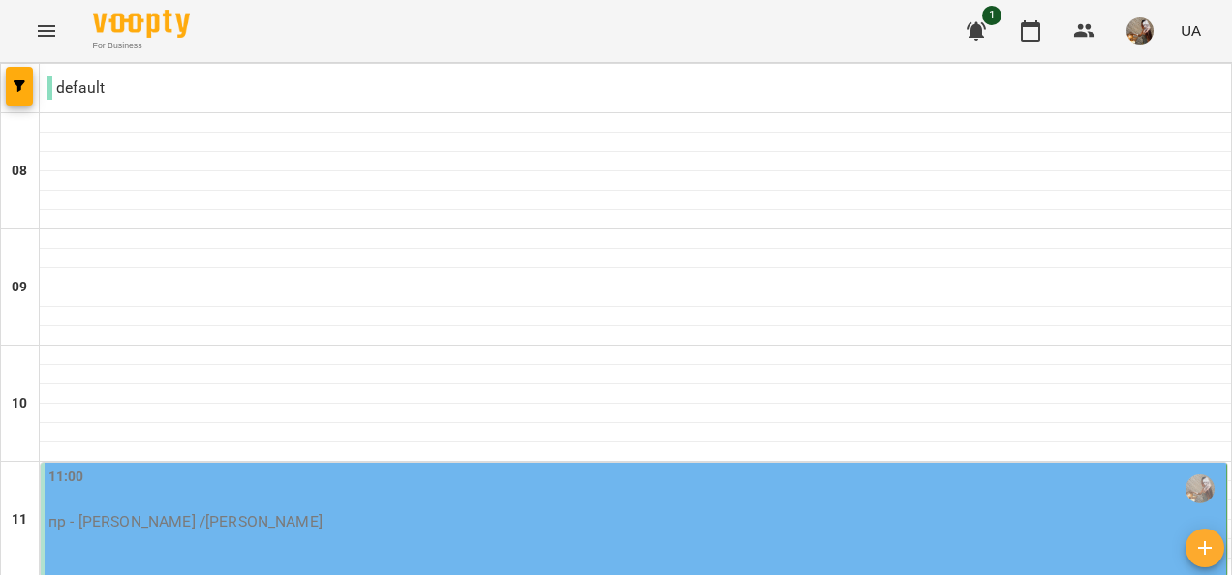
scroll to position [1293, 0]
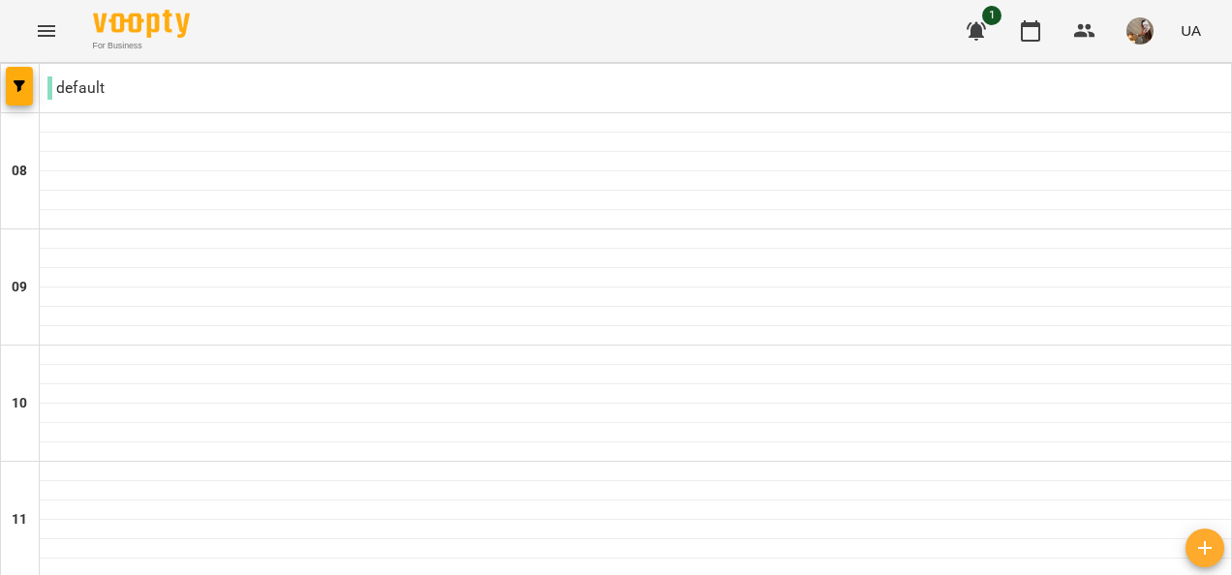
scroll to position [581, 0]
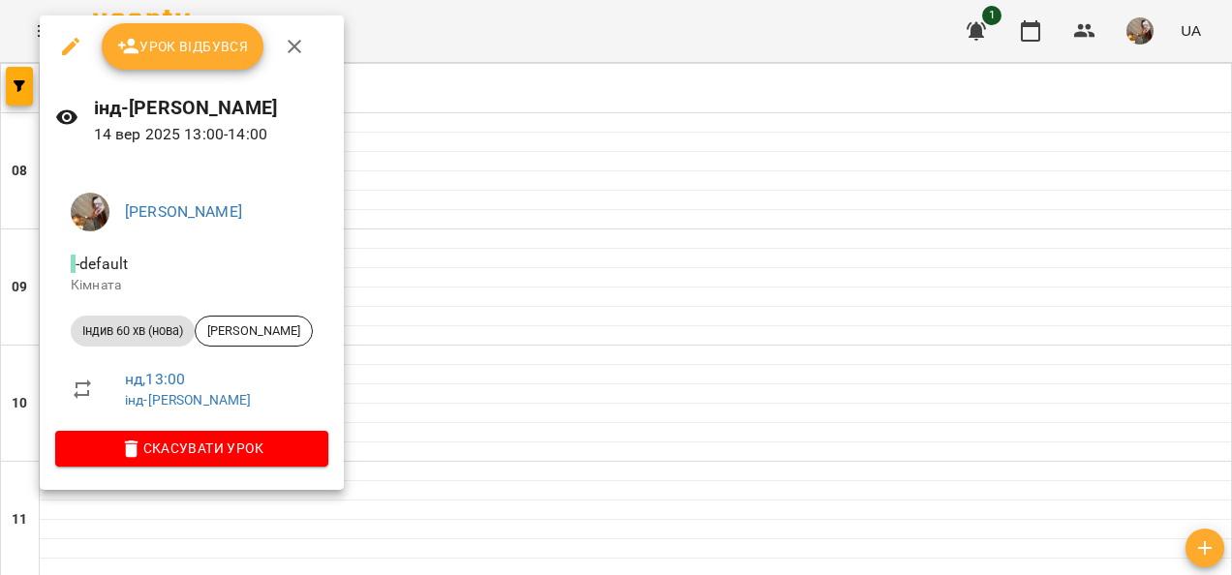
click at [190, 37] on span "Урок відбувся" at bounding box center [183, 46] width 132 height 23
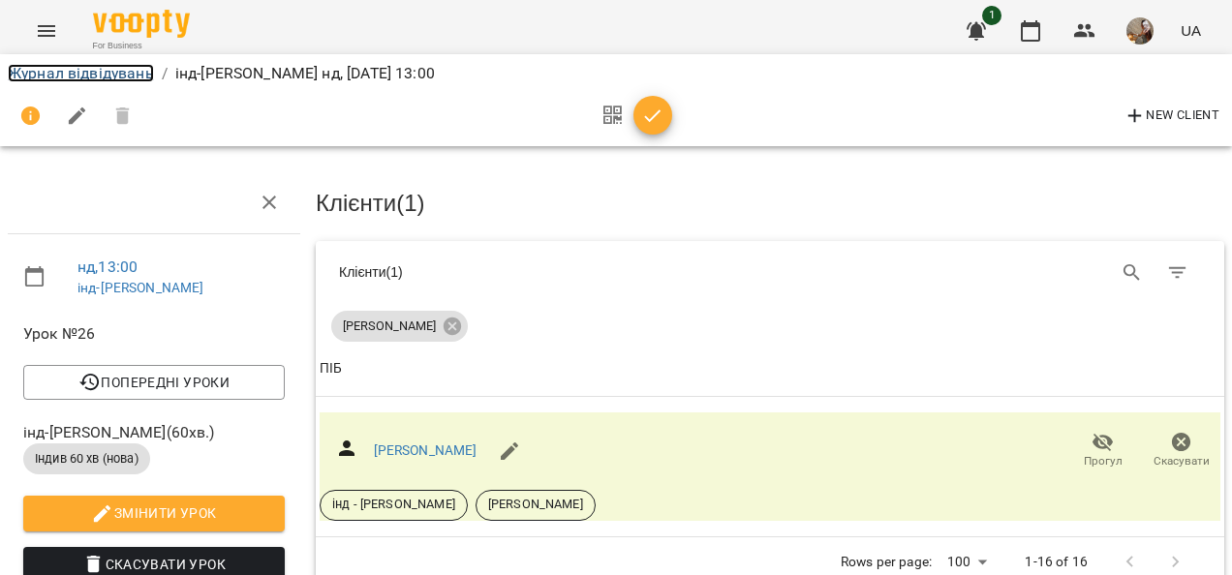
click at [125, 68] on link "Журнал відвідувань" at bounding box center [81, 73] width 146 height 18
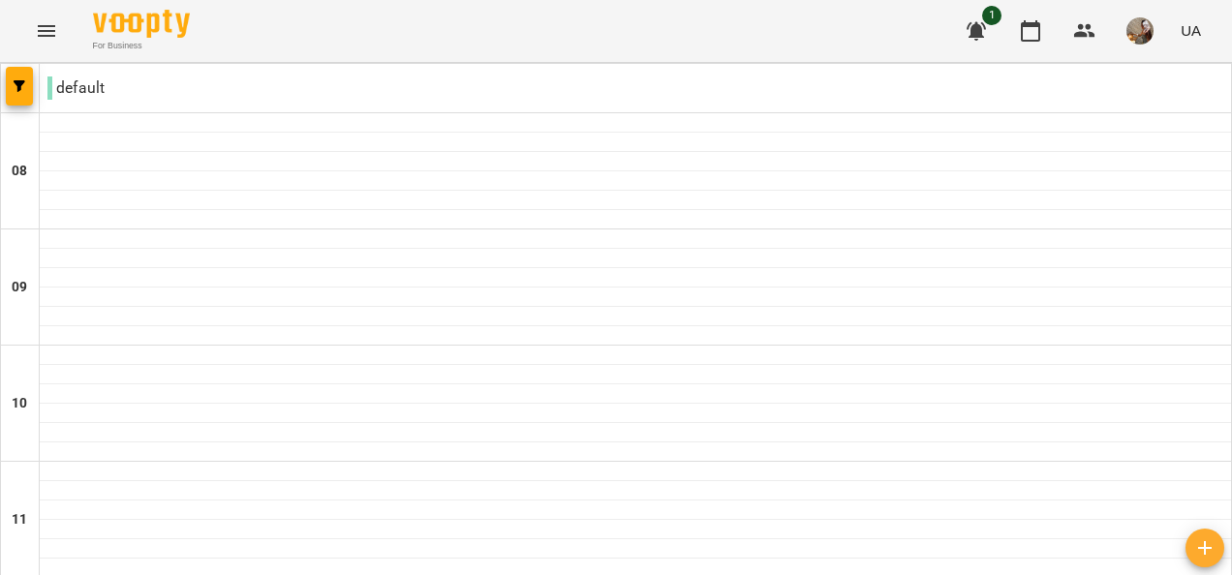
scroll to position [871, 0]
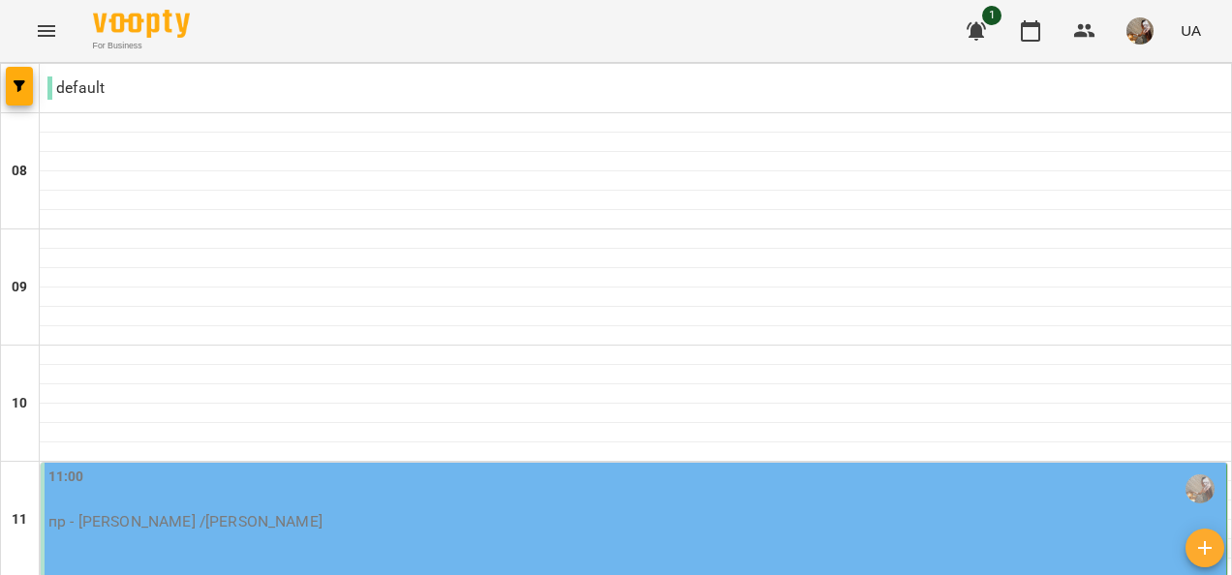
scroll to position [290, 0]
click at [377, 467] on div "11:00" at bounding box center [634, 489] width 1173 height 45
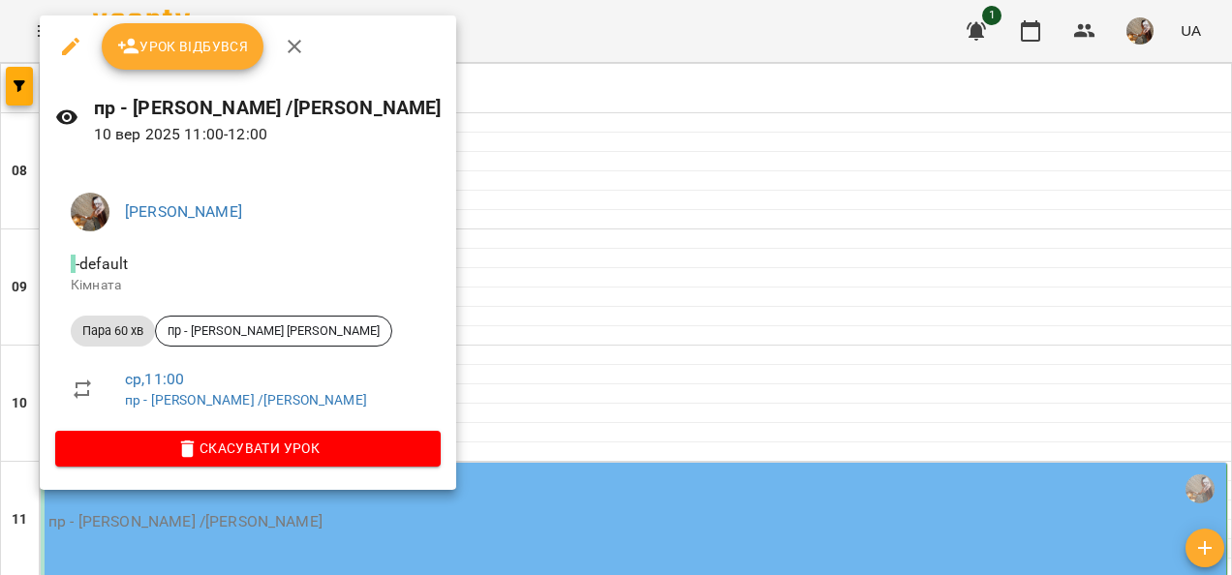
click at [184, 50] on span "Урок відбувся" at bounding box center [183, 46] width 132 height 23
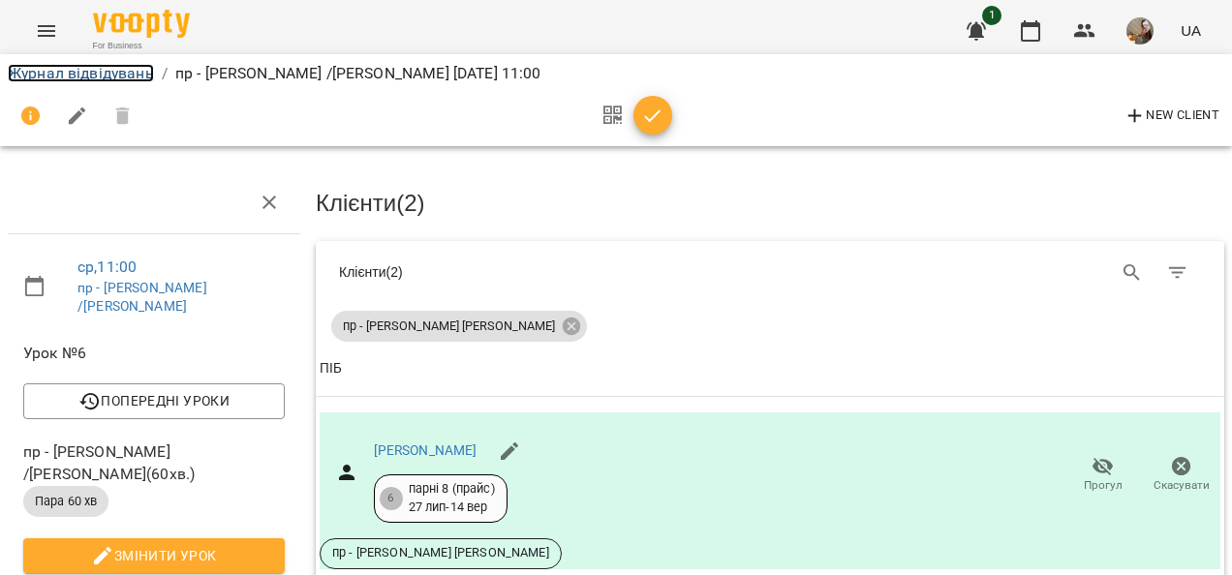
click at [108, 64] on link "Журнал відвідувань" at bounding box center [81, 73] width 146 height 18
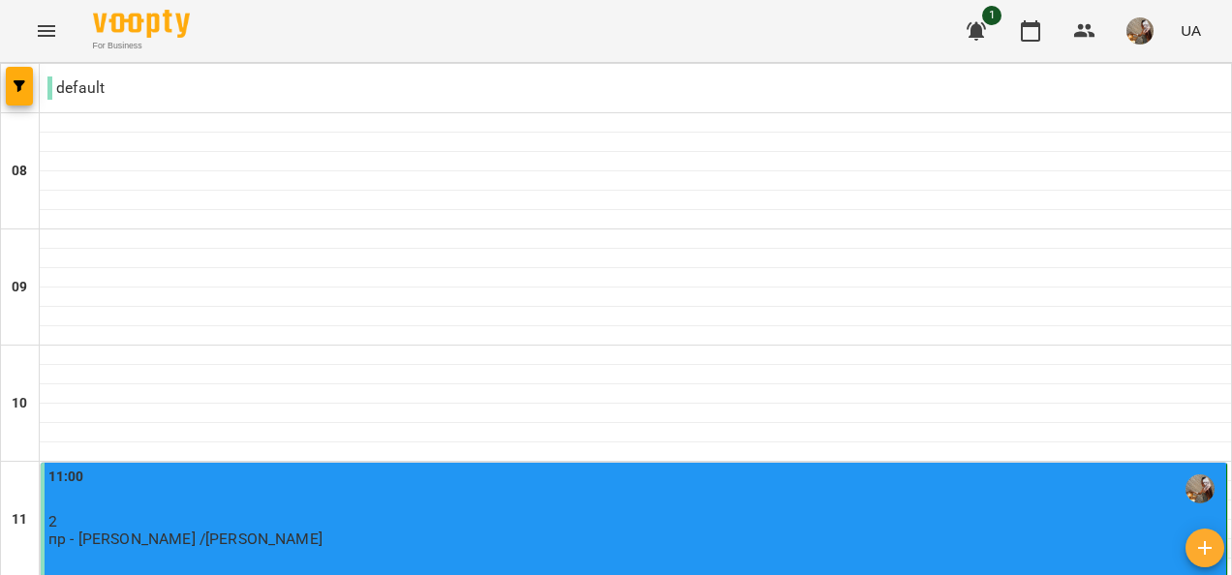
scroll to position [1162, 0]
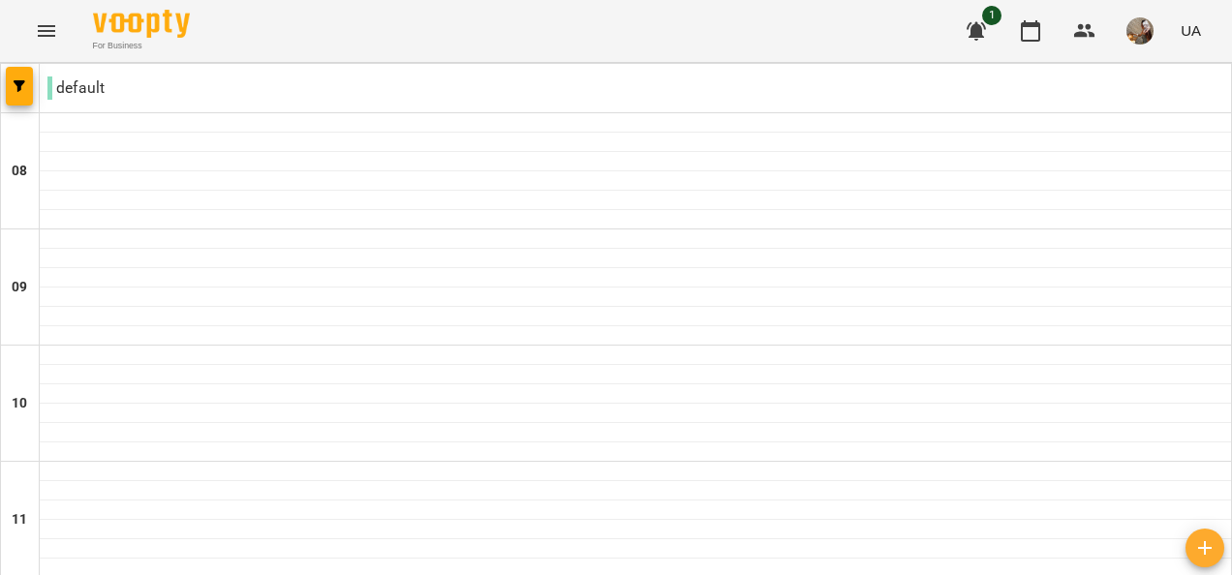
scroll to position [1293, 0]
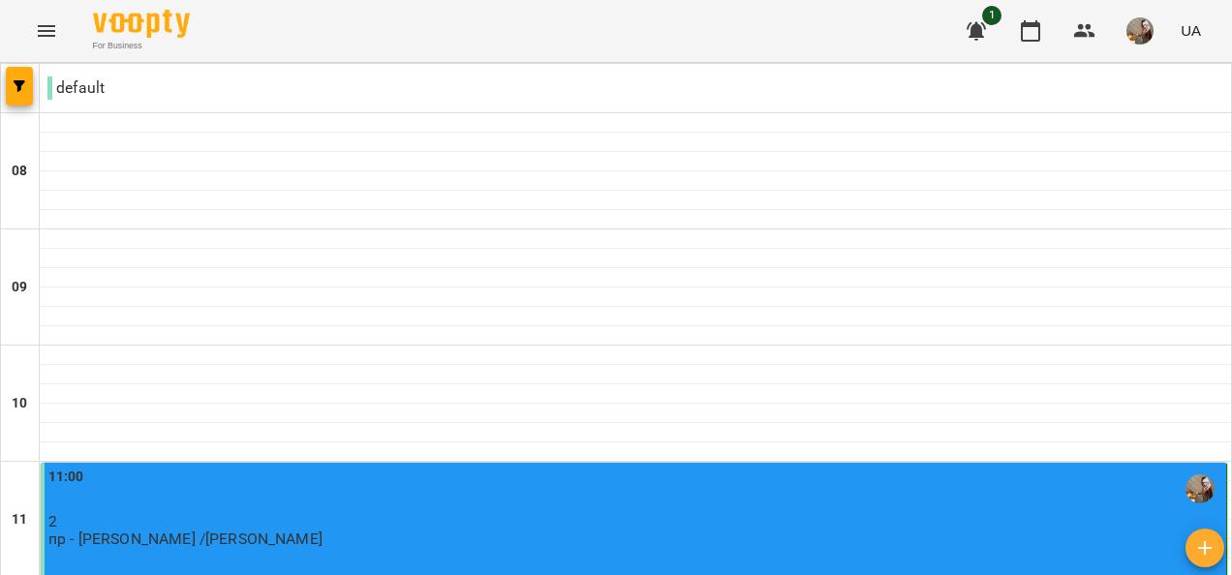
scroll to position [1259, 0]
type input "**********"
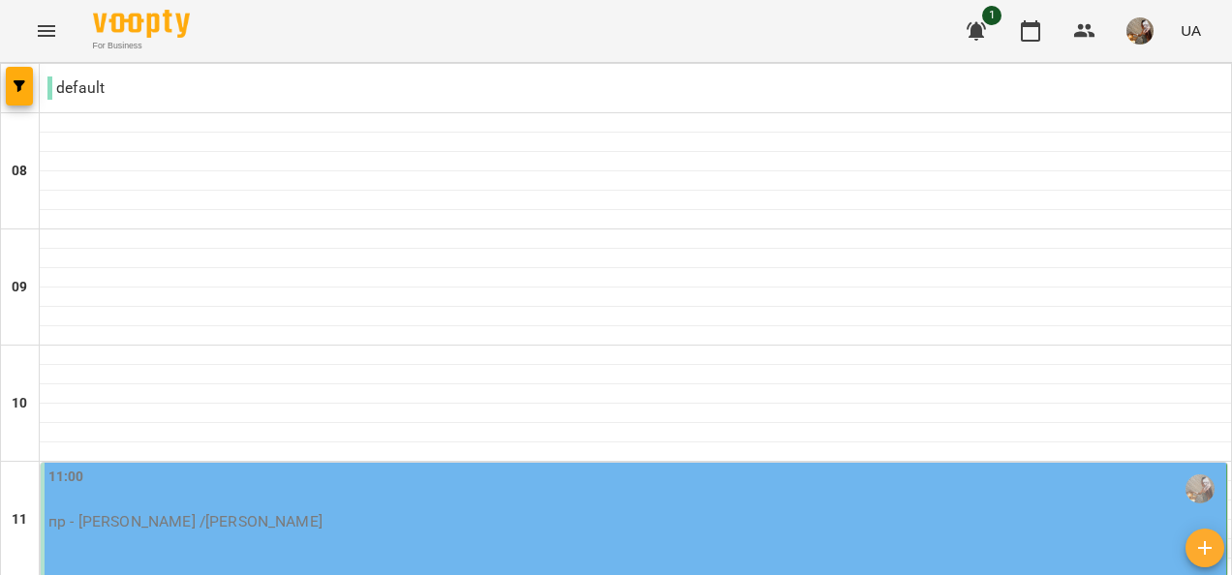
scroll to position [1162, 0]
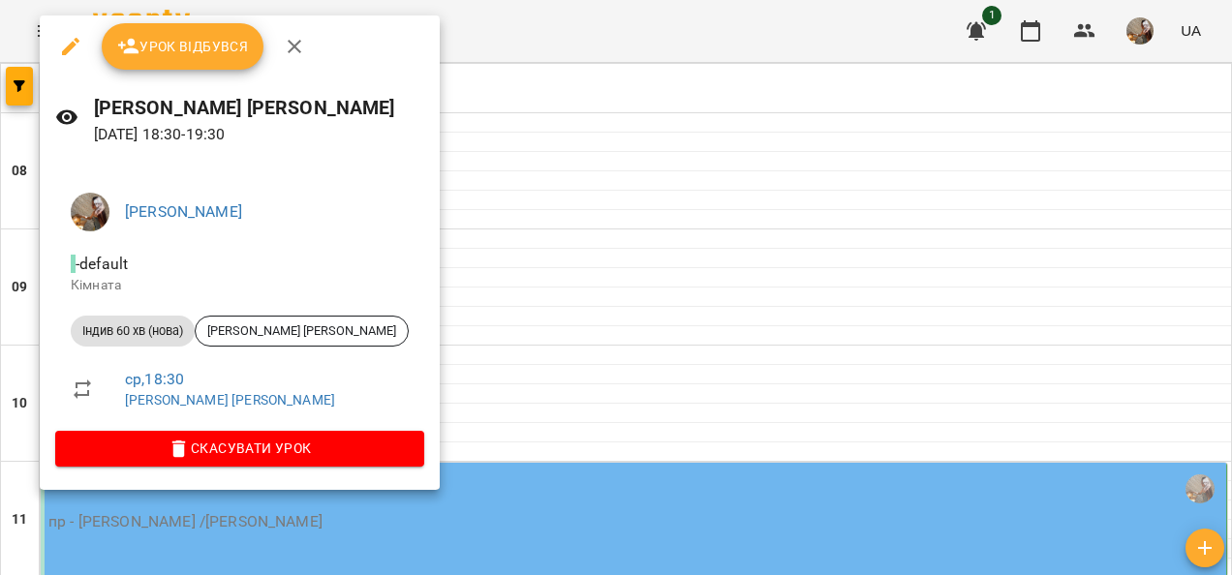
click at [211, 46] on span "Урок відбувся" at bounding box center [183, 46] width 132 height 23
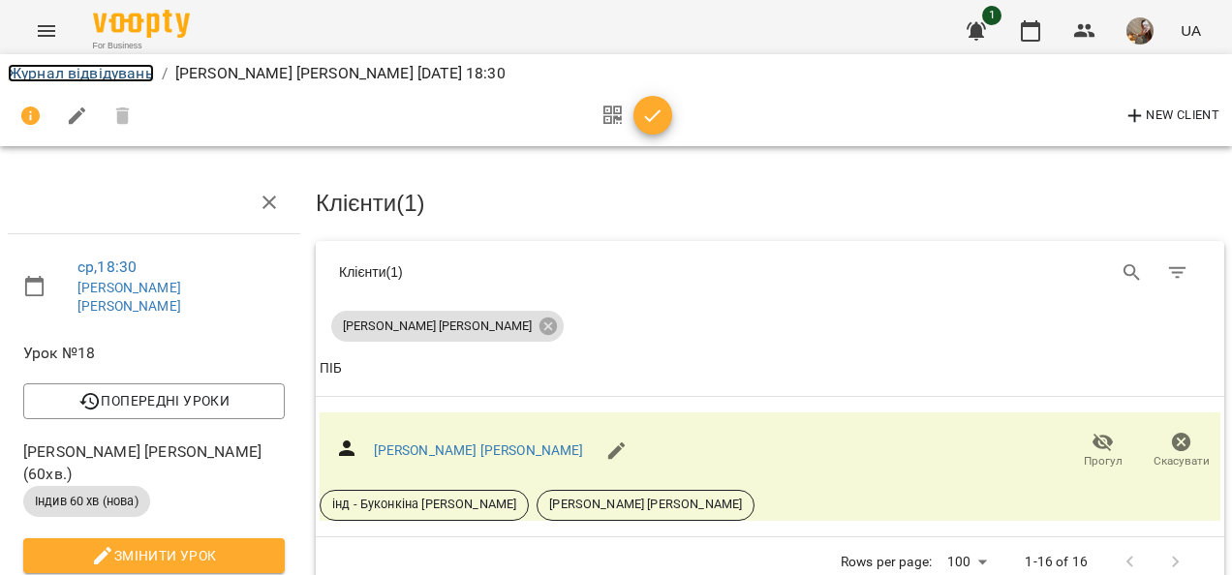
click at [87, 69] on link "Журнал відвідувань" at bounding box center [81, 73] width 146 height 18
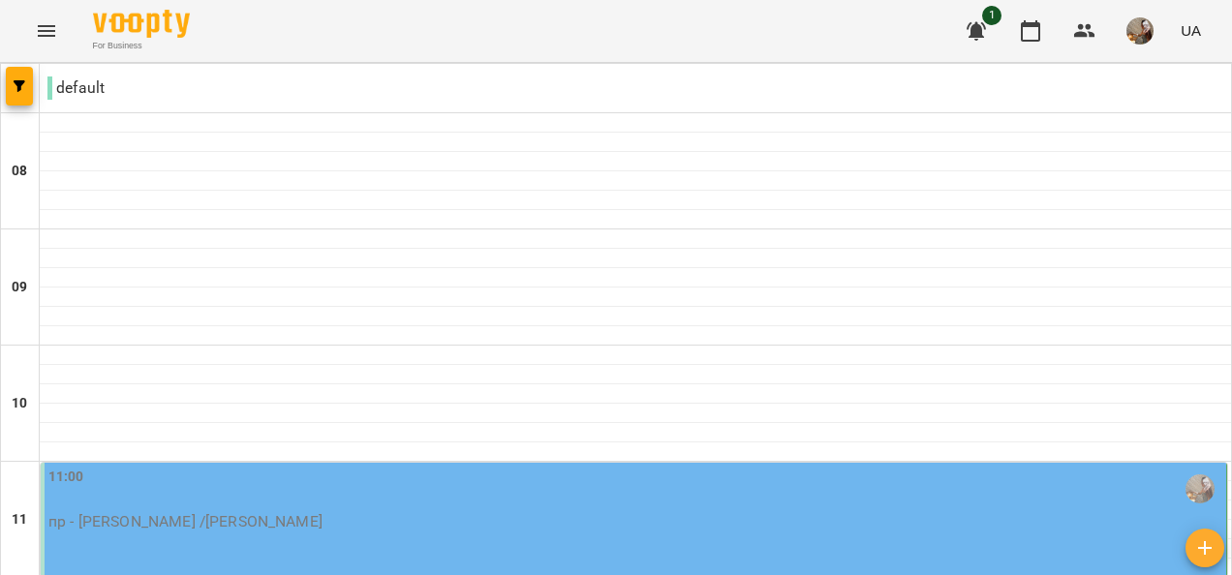
type input "**********"
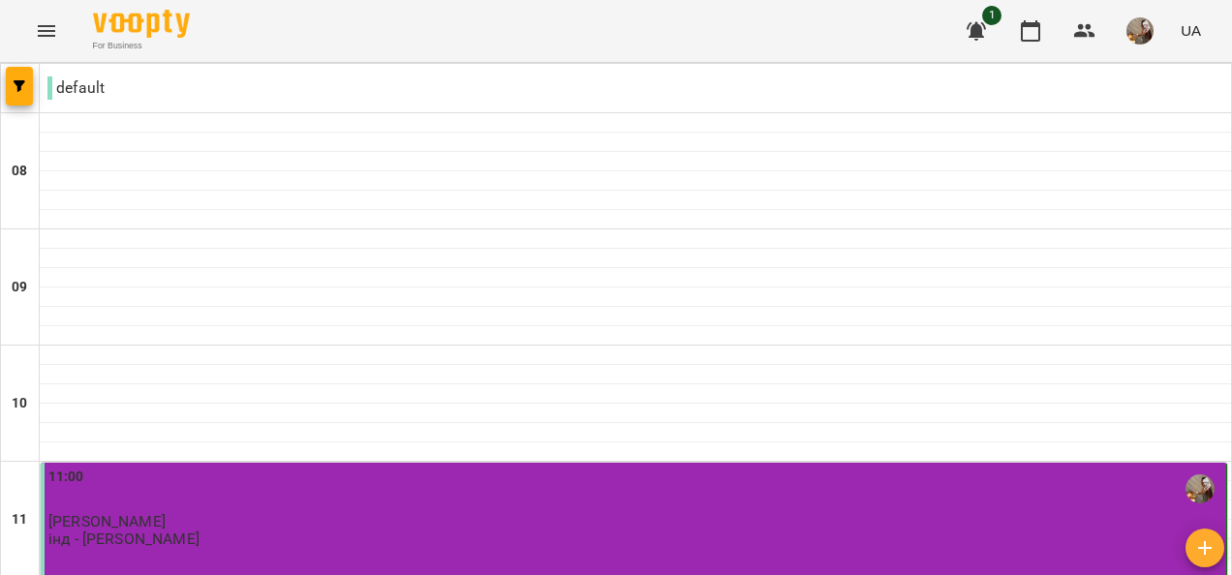
scroll to position [194, 0]
type input "**********"
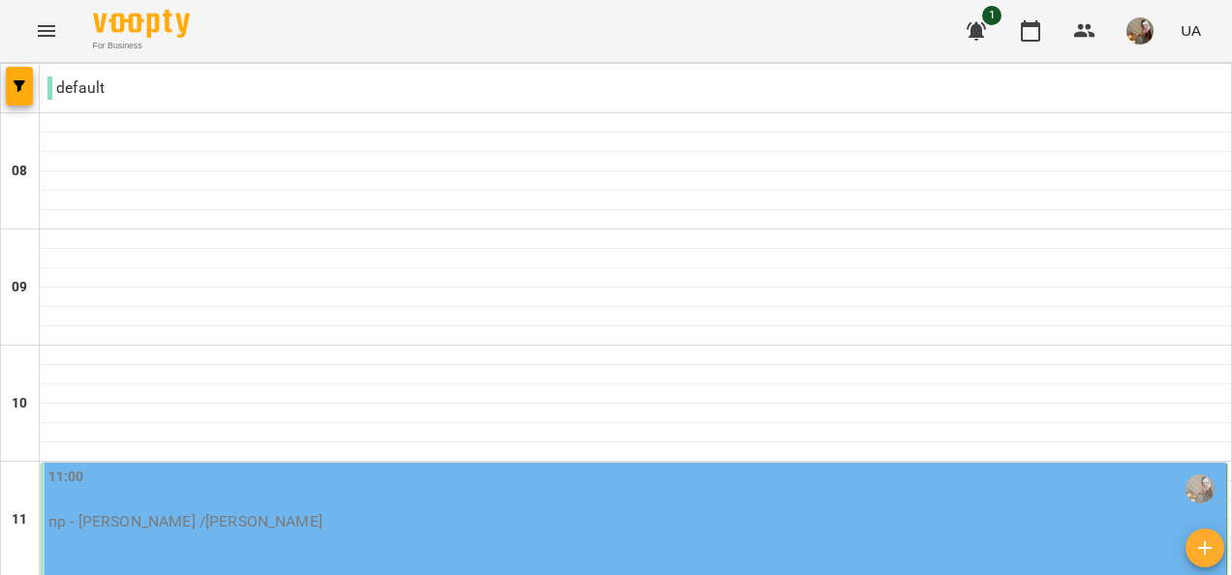
scroll to position [1162, 0]
type input "**********"
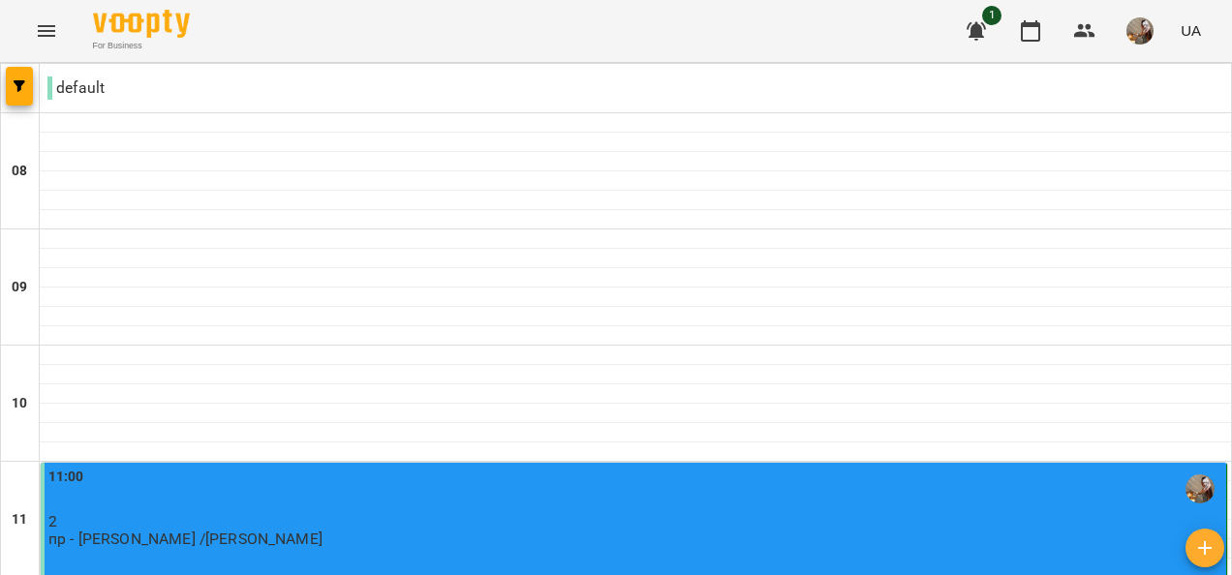
scroll to position [1293, 0]
type input "**********"
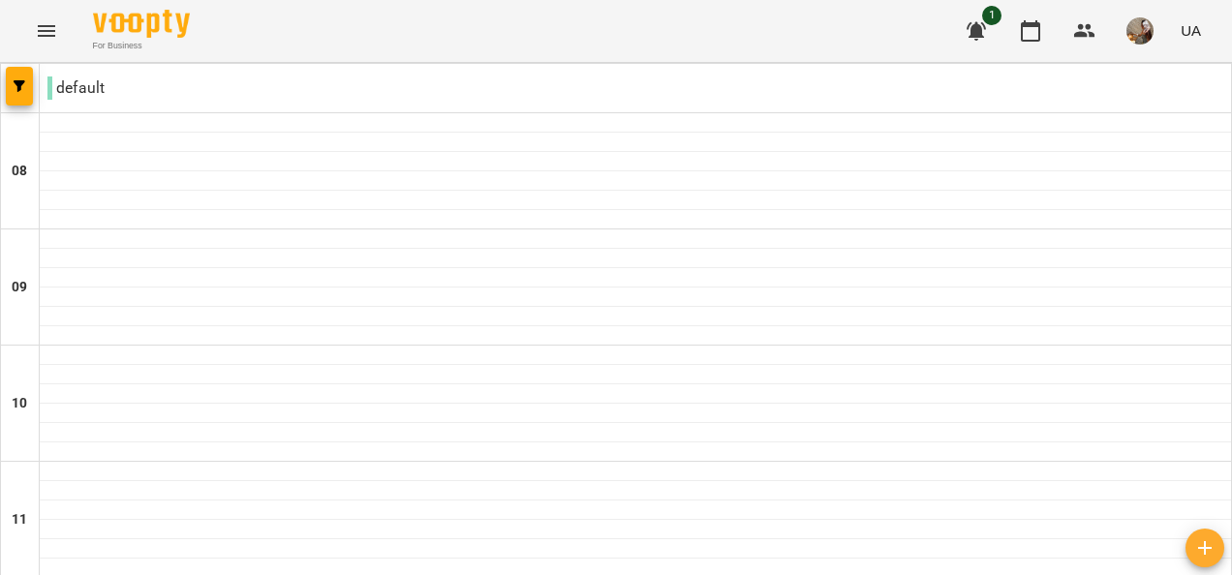
type input "**********"
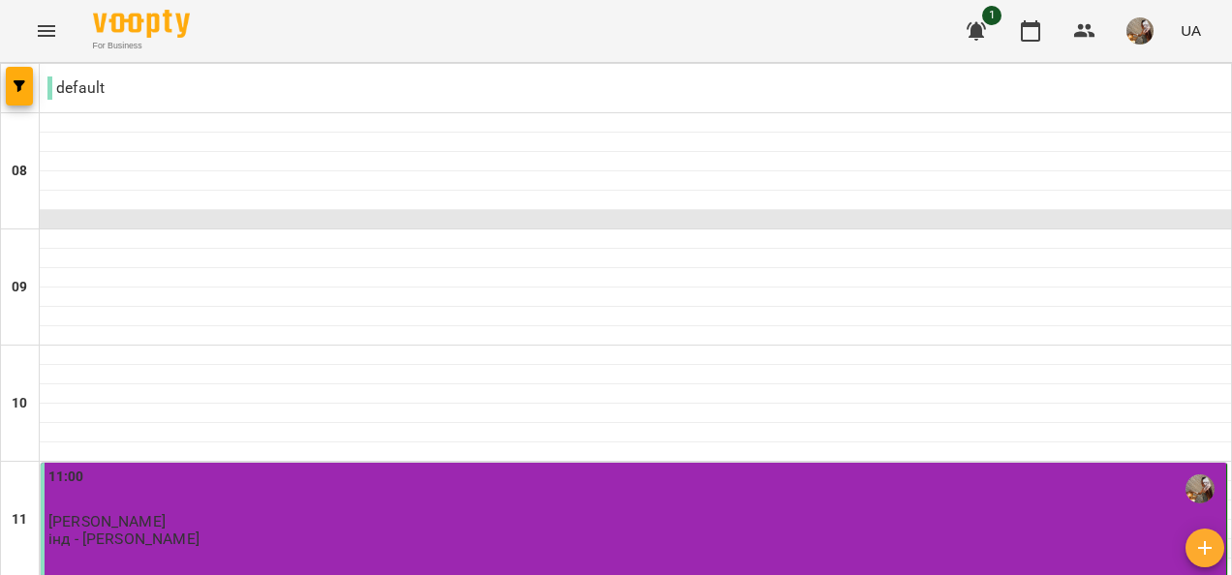
scroll to position [484, 0]
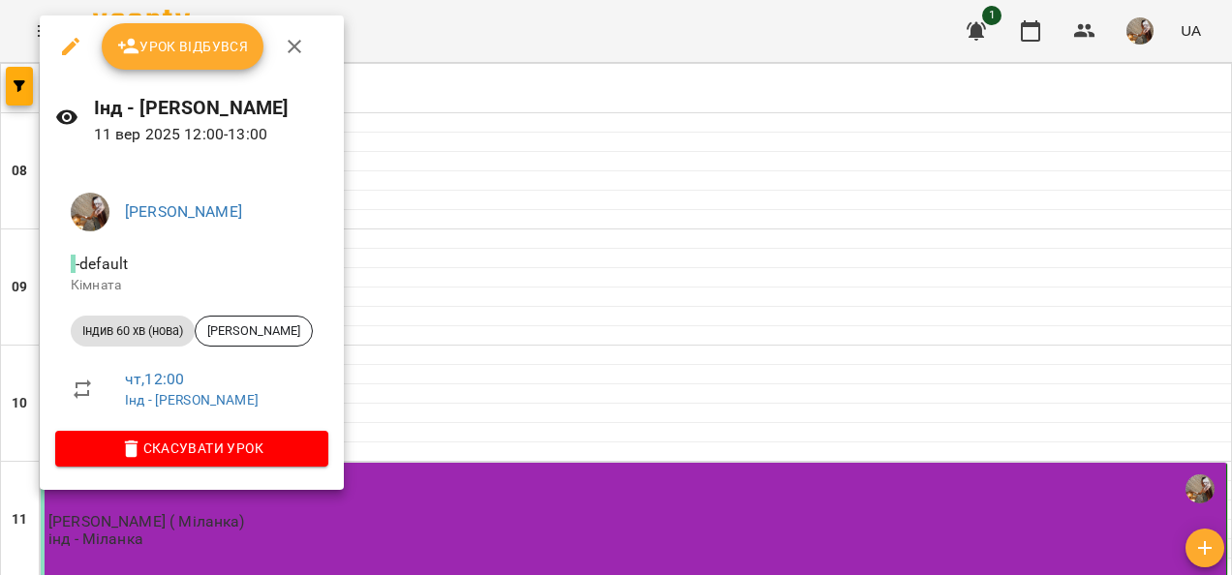
click at [156, 48] on span "Урок відбувся" at bounding box center [183, 46] width 132 height 23
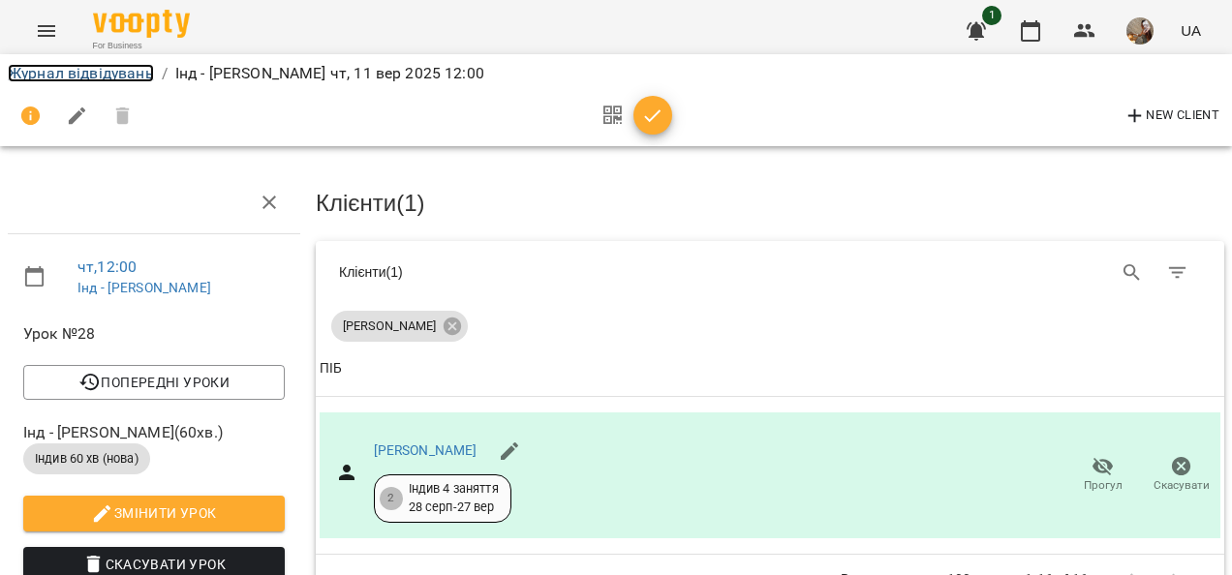
click at [105, 76] on link "Журнал відвідувань" at bounding box center [81, 73] width 146 height 18
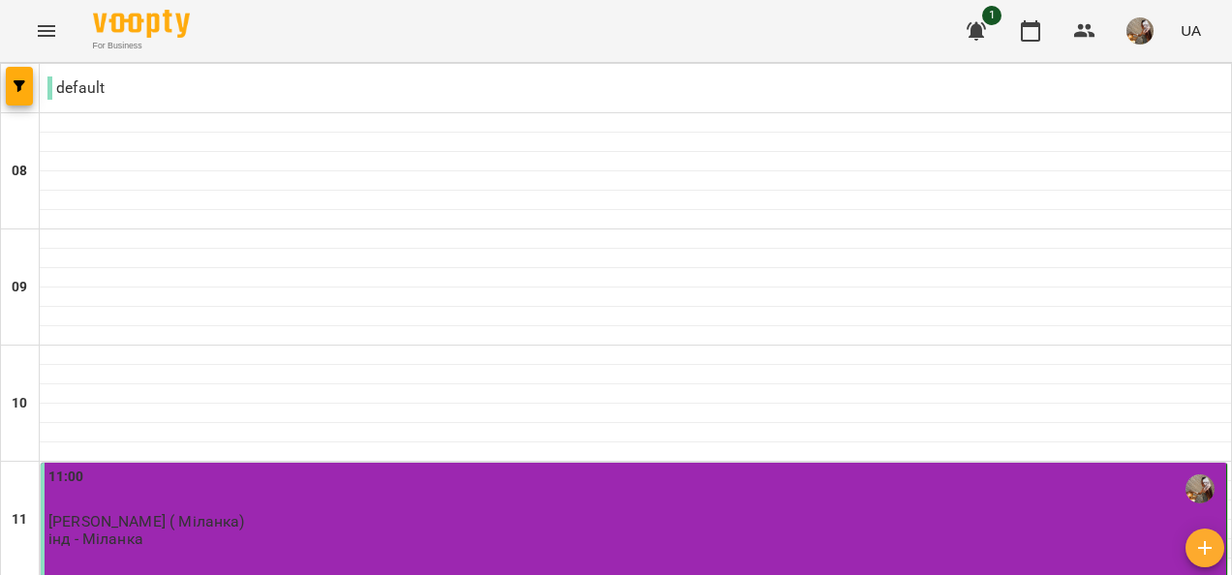
scroll to position [484, 0]
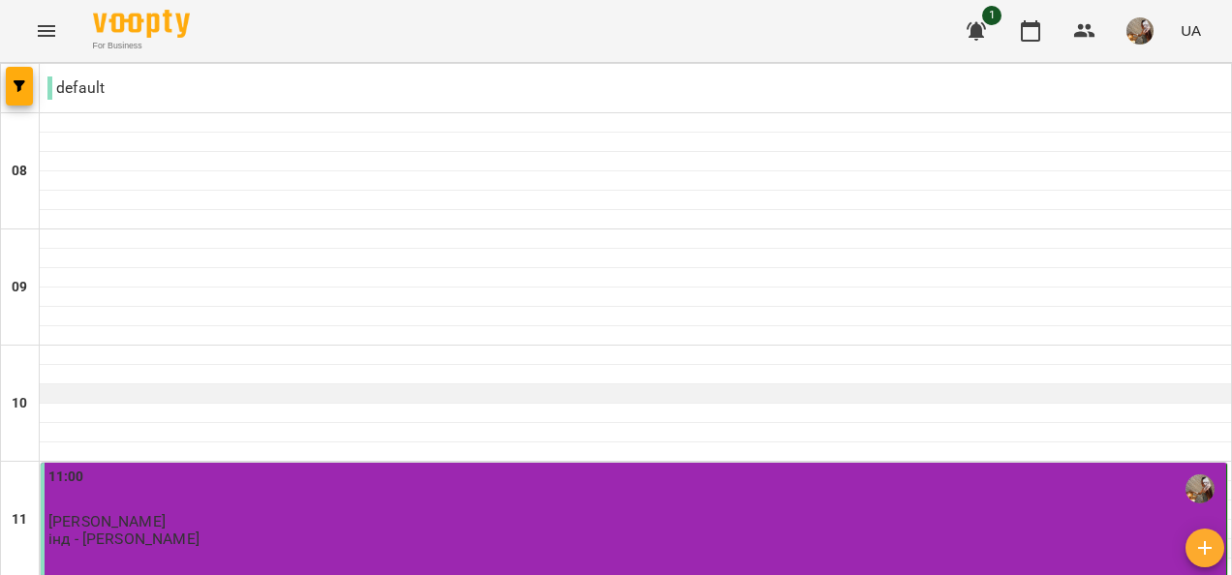
scroll to position [387, 0]
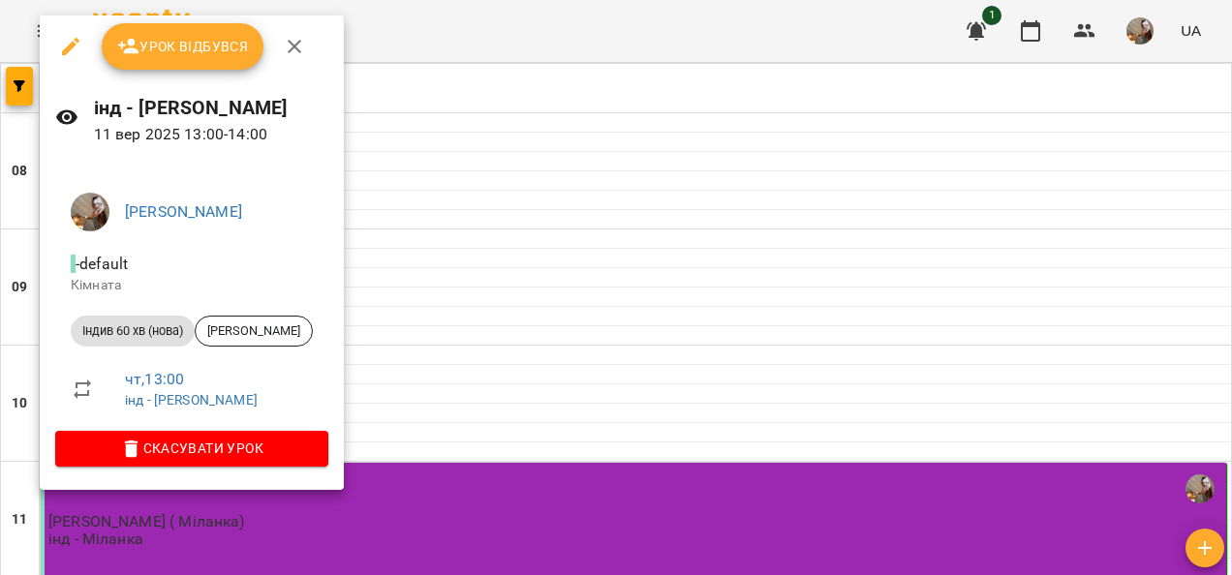
click at [177, 50] on span "Урок відбувся" at bounding box center [183, 46] width 132 height 23
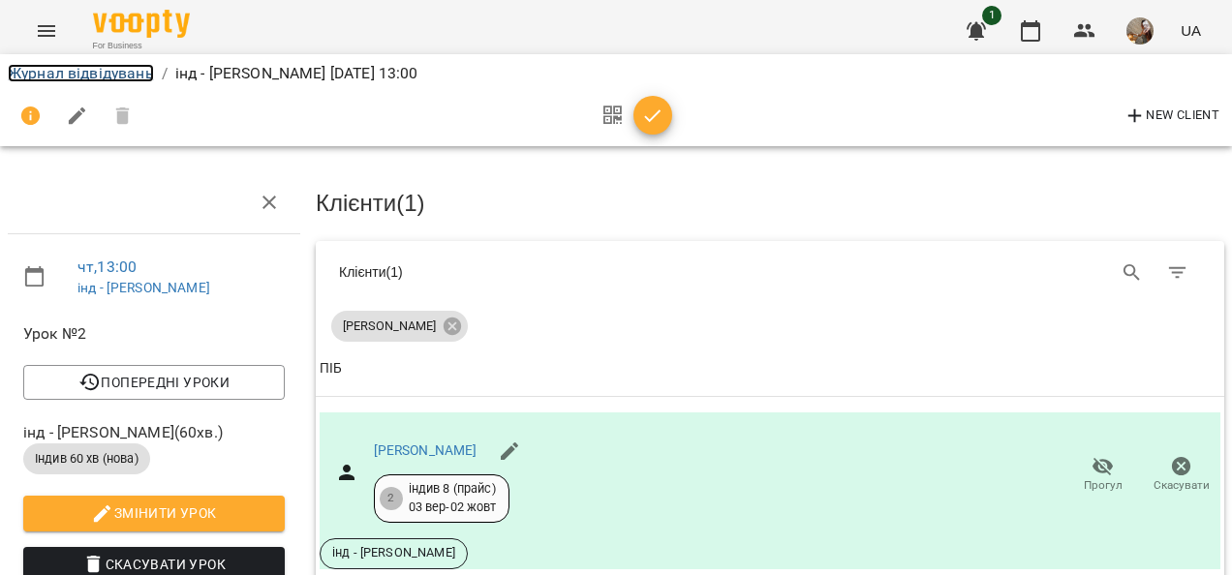
click at [120, 76] on link "Журнал відвідувань" at bounding box center [81, 73] width 146 height 18
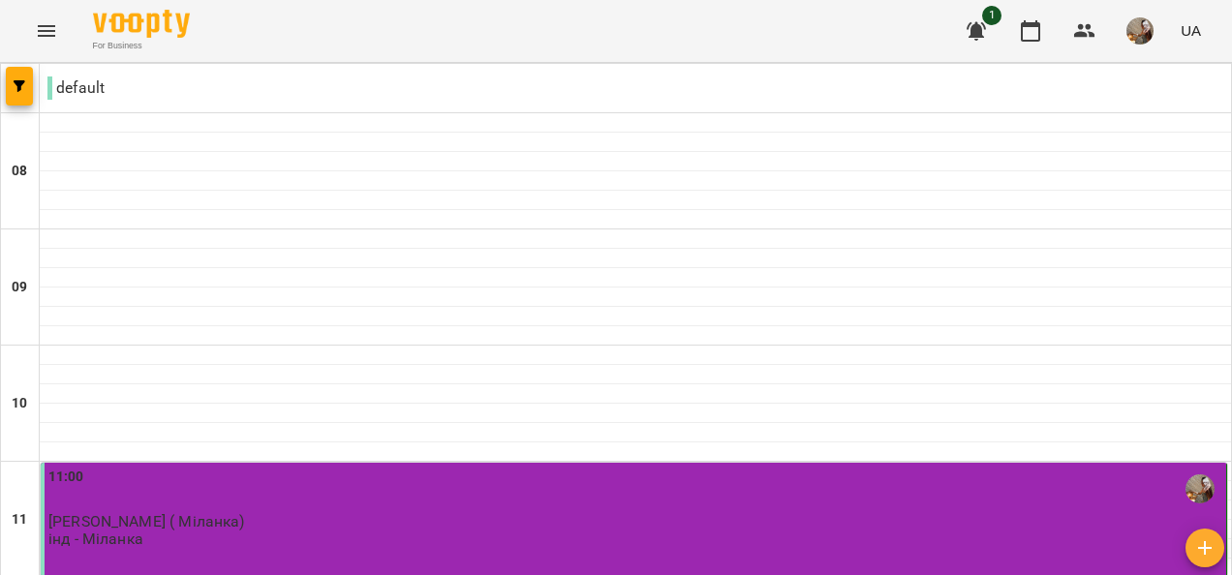
scroll to position [484, 0]
type input "**********"
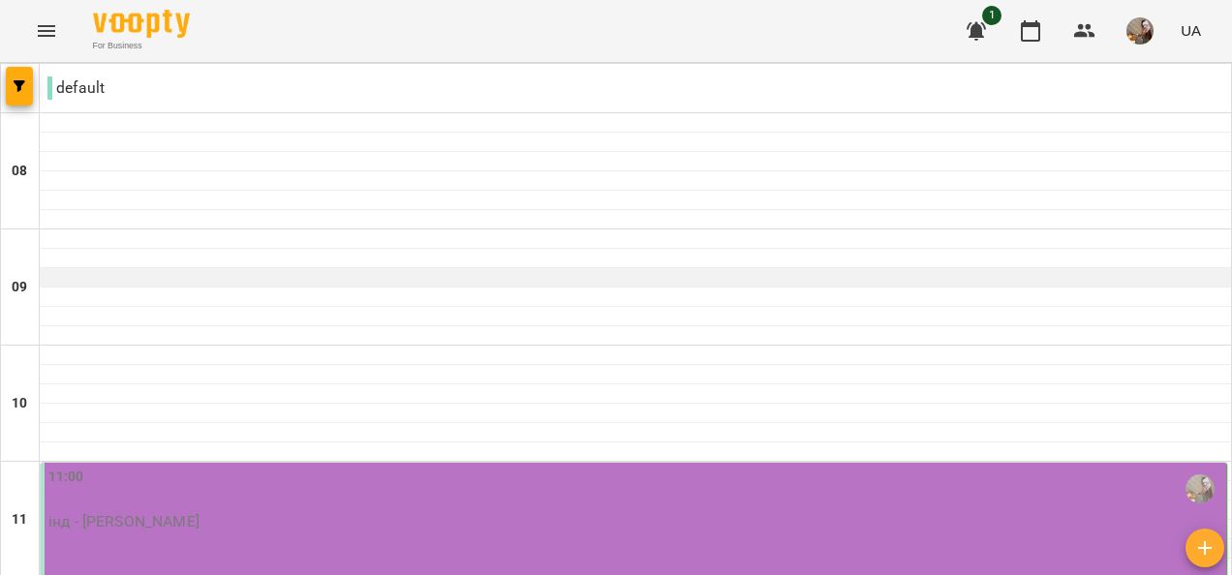
scroll to position [0, 0]
